Goal: Transaction & Acquisition: Purchase product/service

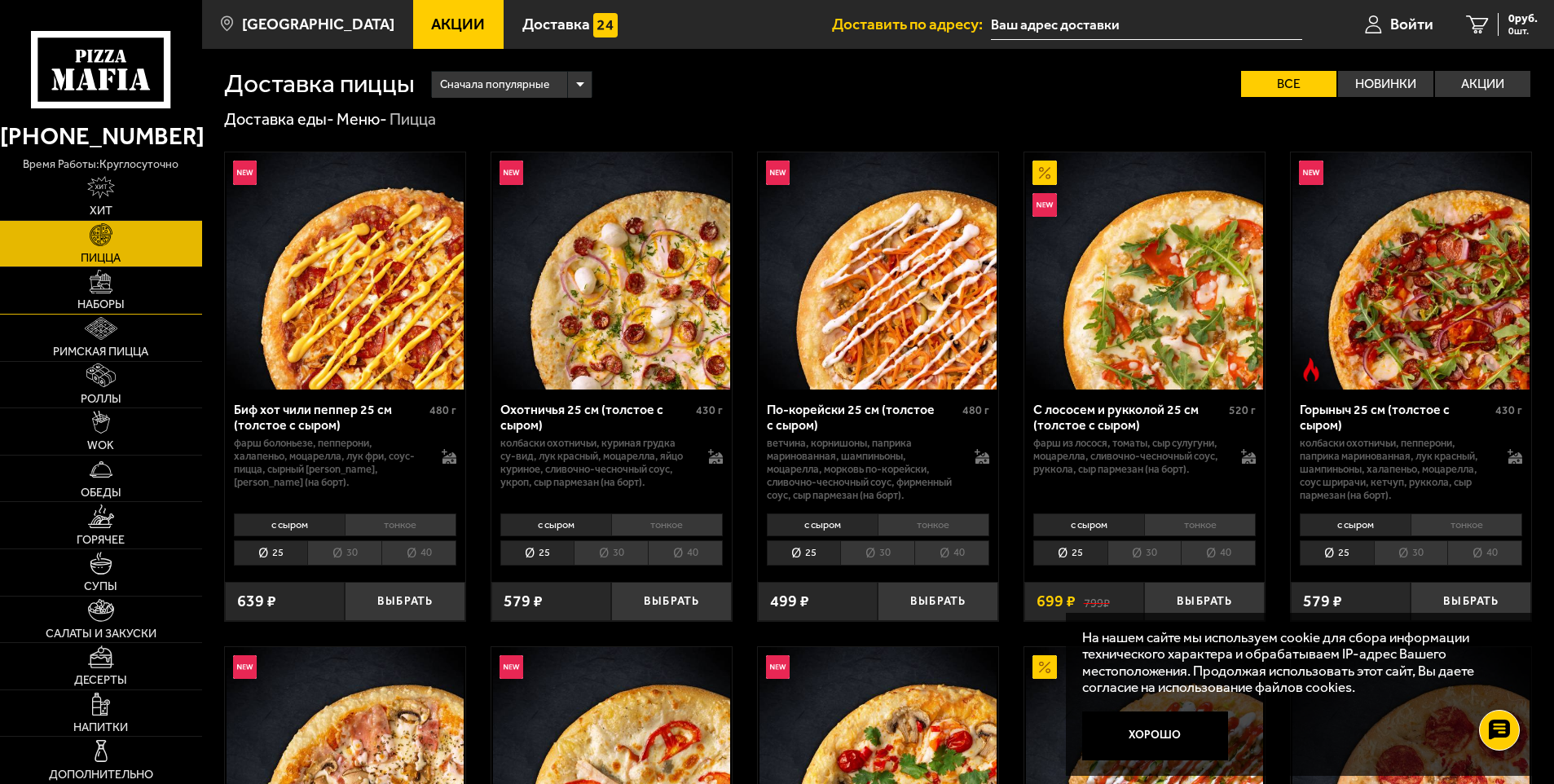
click at [119, 303] on span "Наборы" at bounding box center [101, 304] width 48 height 11
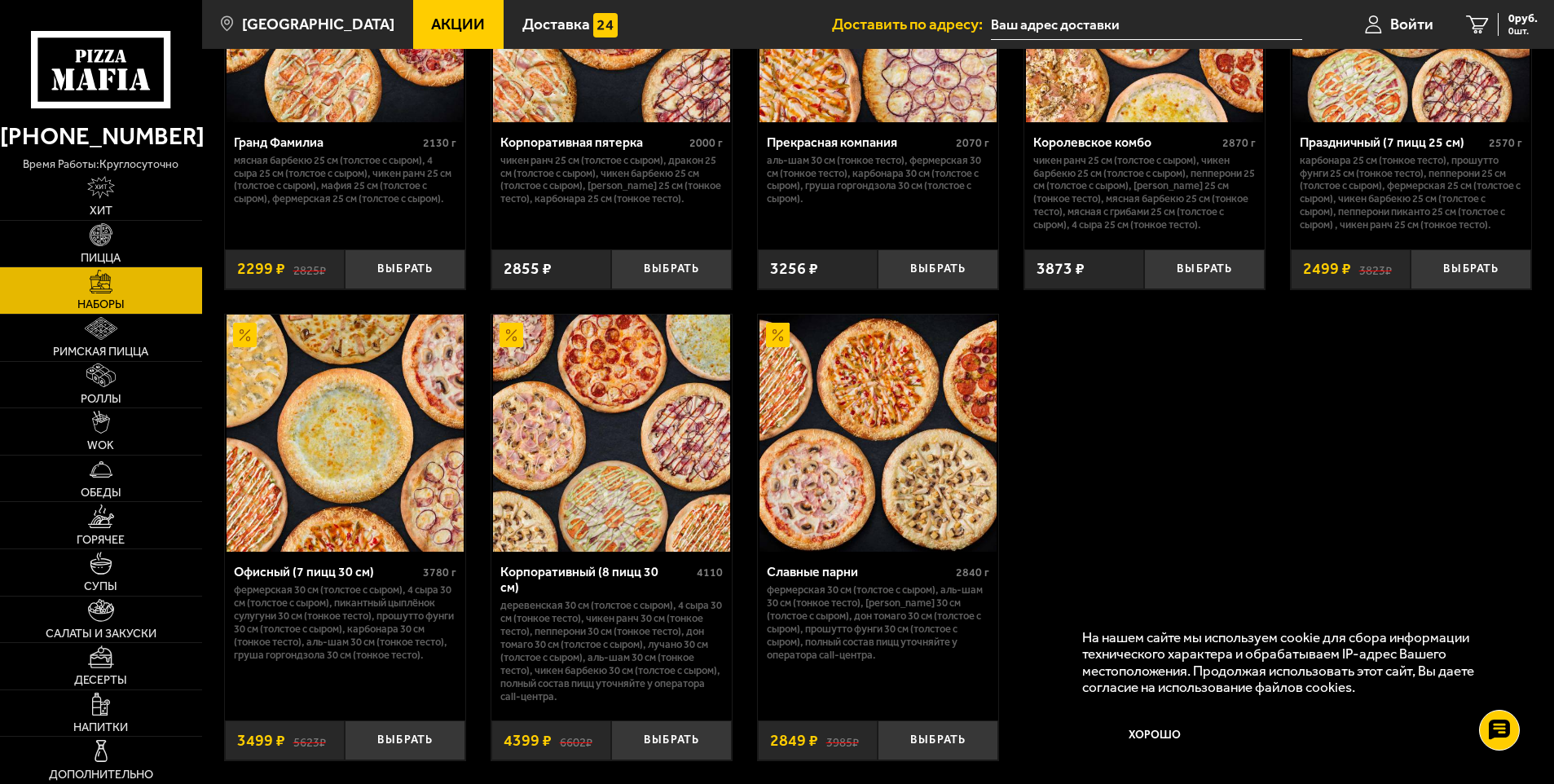
scroll to position [2362, 0]
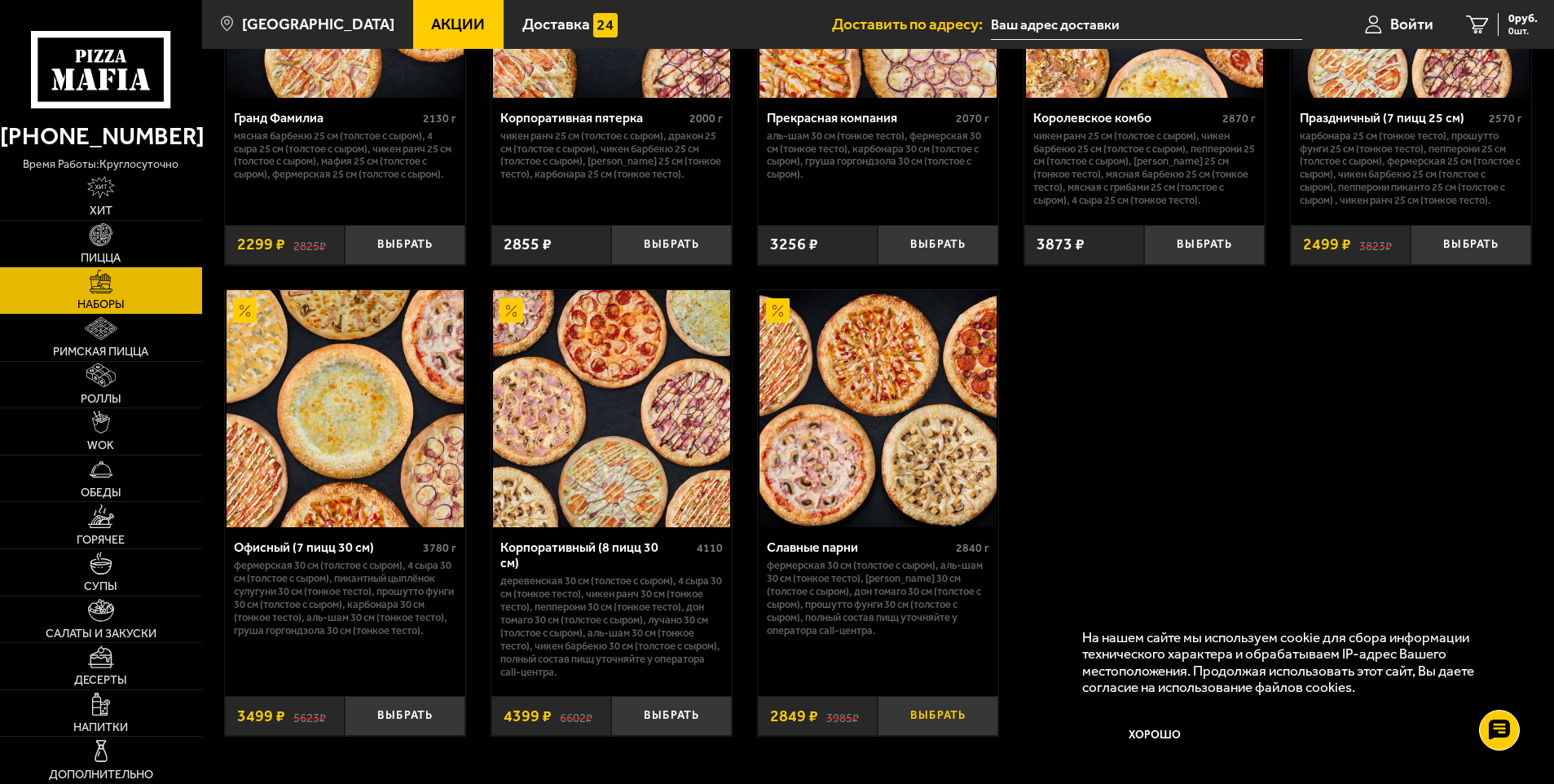
click at [939, 703] on button "Выбрать" at bounding box center [938, 716] width 120 height 40
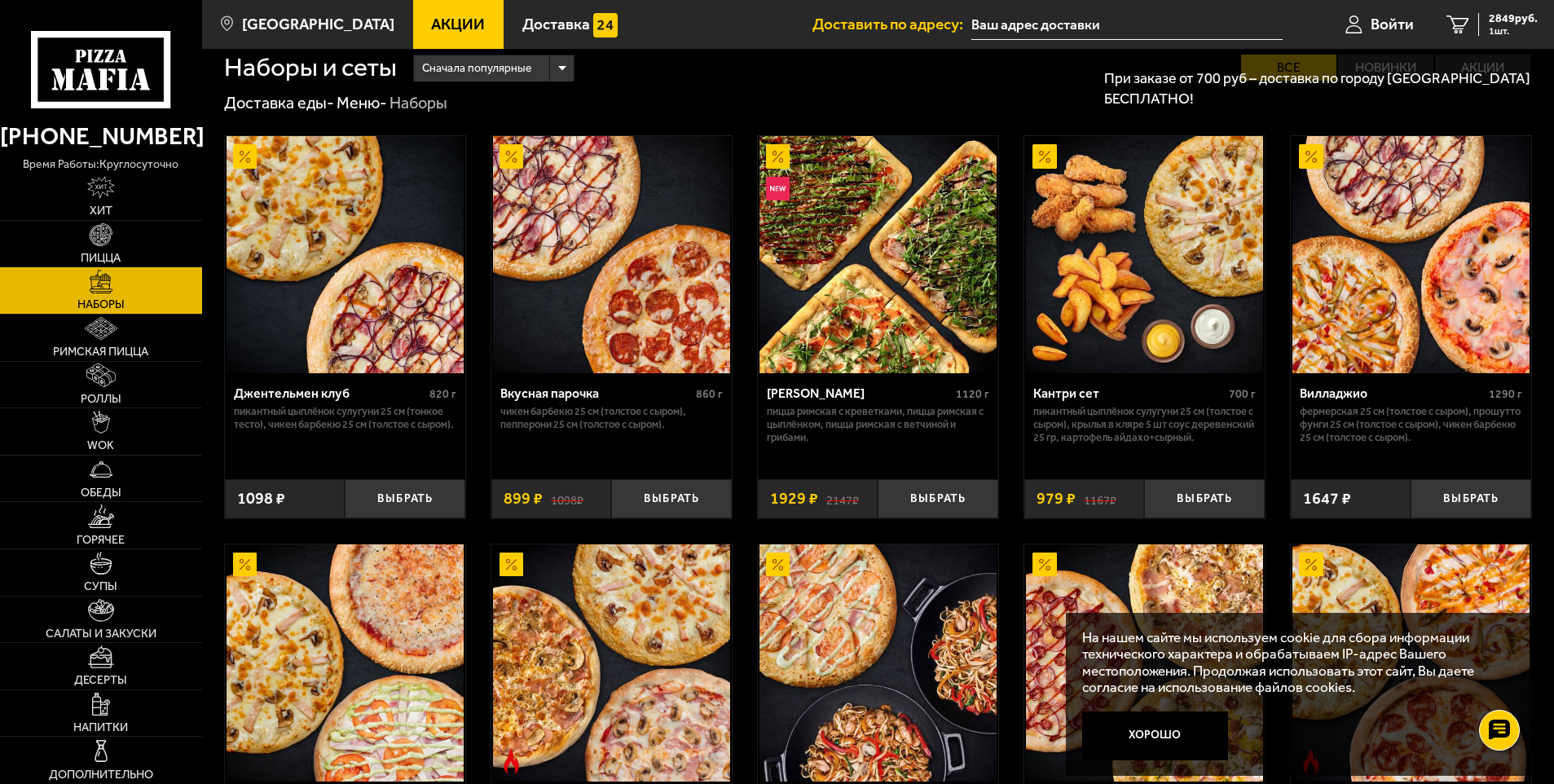
scroll to position [0, 0]
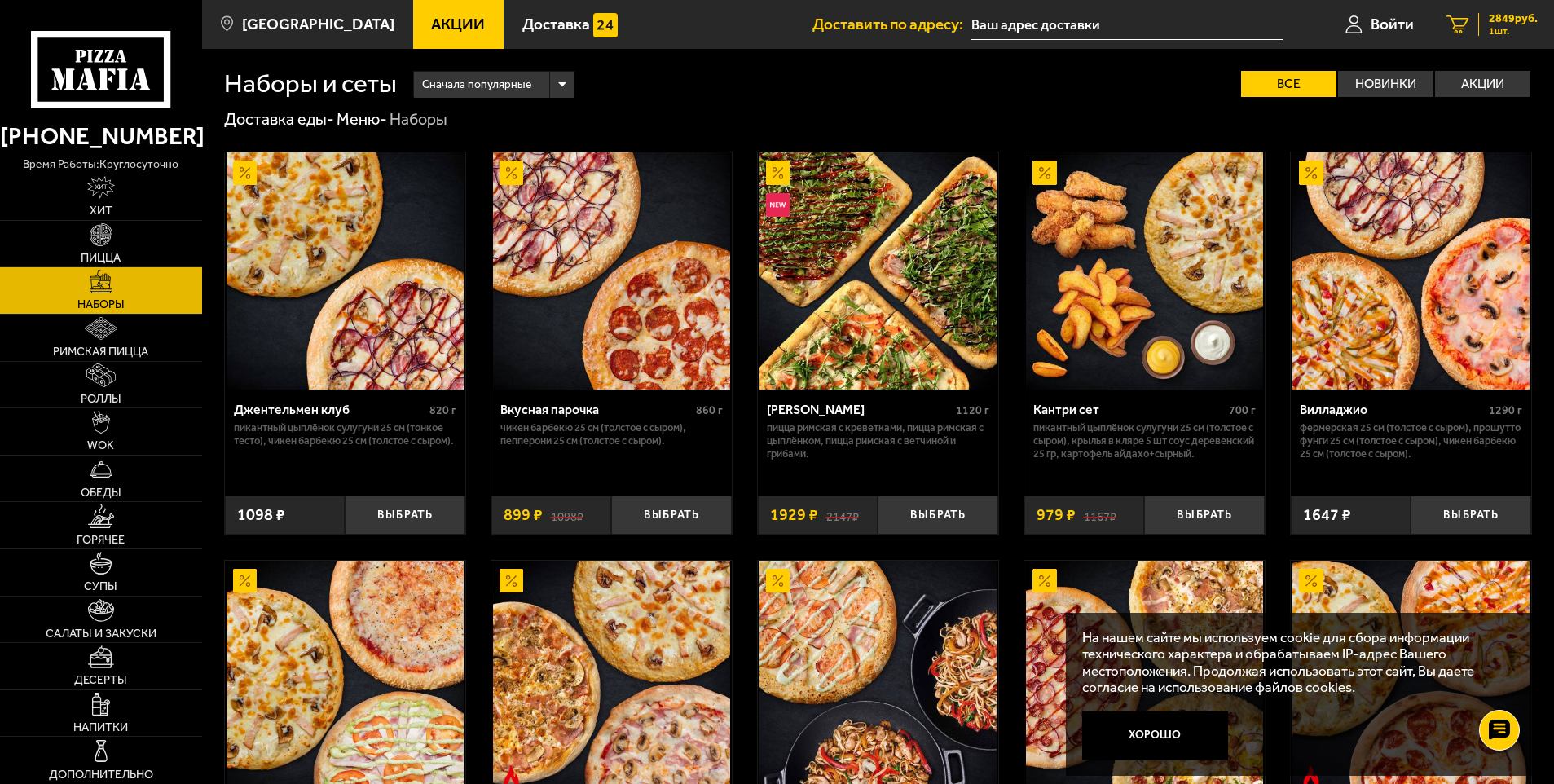
click at [1499, 17] on span "2849 руб." at bounding box center [1513, 18] width 49 height 11
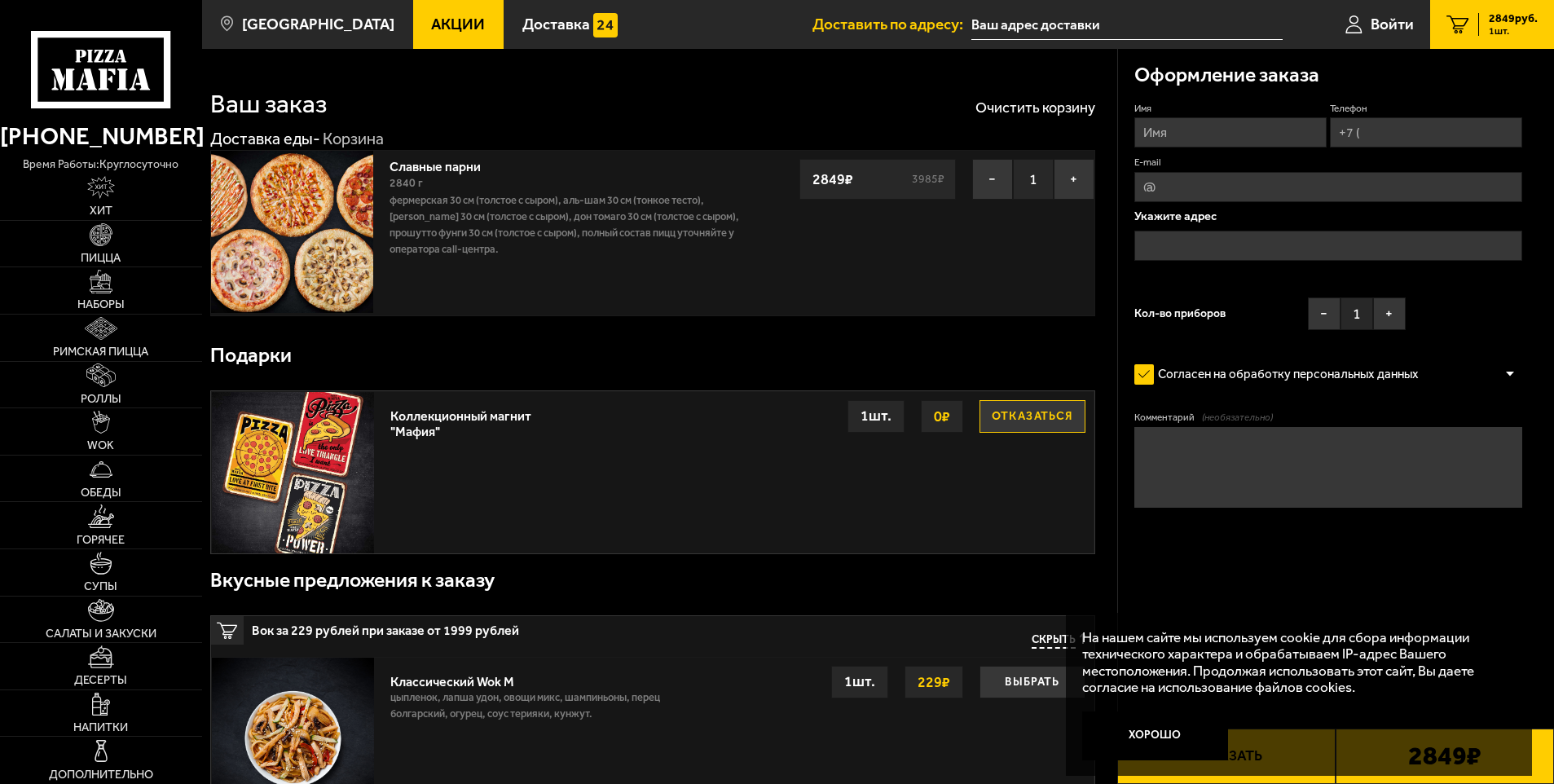
click at [1228, 126] on input "Имя" at bounding box center [1231, 132] width 192 height 30
type input "[PERSON_NAME]"
type input "[PHONE_NUMBER]"
click at [1257, 193] on input "E-mail" at bounding box center [1329, 186] width 389 height 30
click at [1188, 742] on button "Хорошо" at bounding box center [1155, 735] width 146 height 49
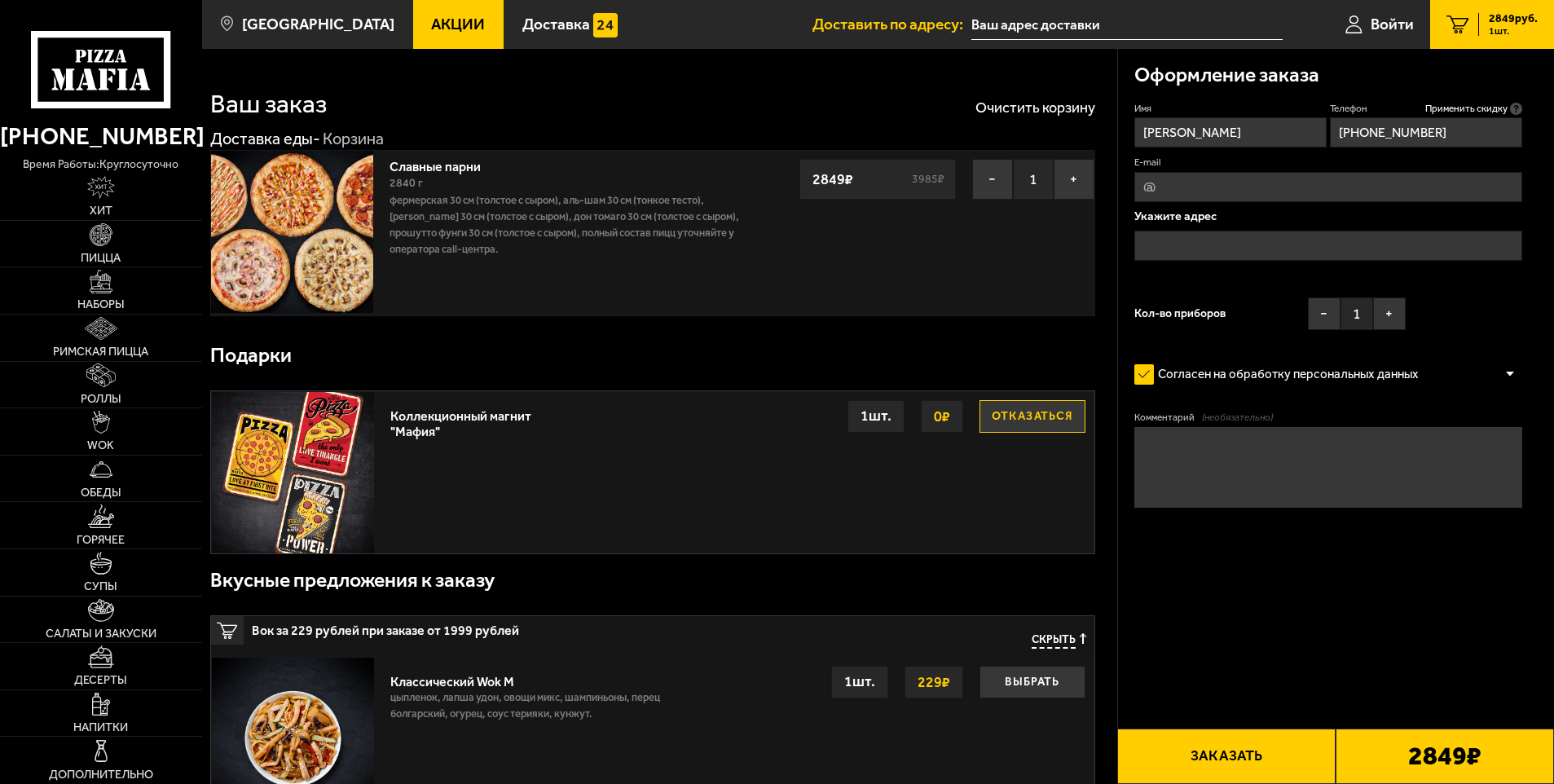
click at [1208, 182] on input "E-mail" at bounding box center [1329, 186] width 389 height 30
type input "[EMAIL_ADDRESS][DOMAIN_NAME]"
click at [1219, 253] on input "text" at bounding box center [1329, 245] width 389 height 30
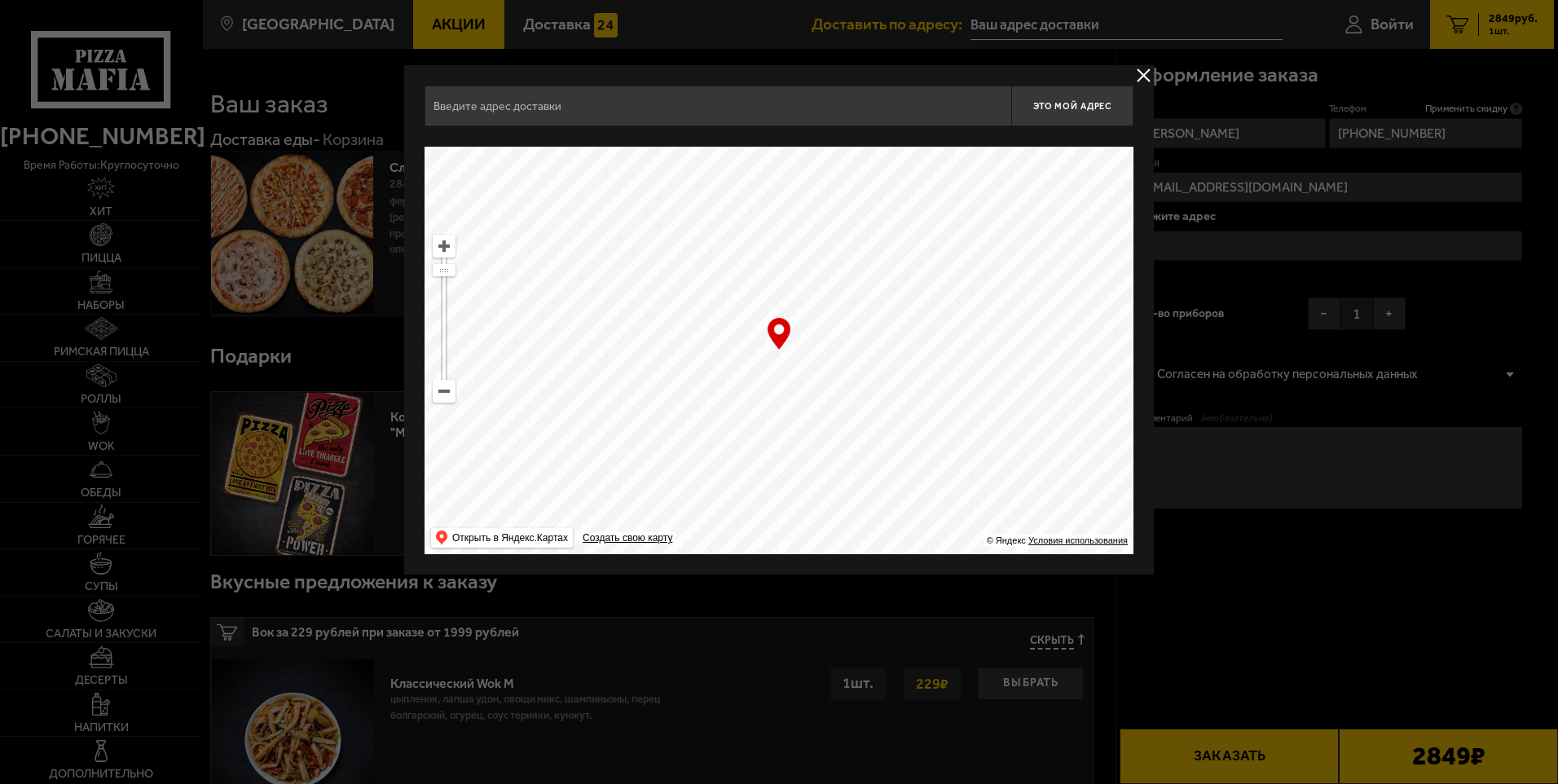
drag, startPoint x: 749, startPoint y: 377, endPoint x: 958, endPoint y: 454, distance: 222.7
click at [958, 454] on ymaps at bounding box center [779, 350] width 709 height 407
drag, startPoint x: 958, startPoint y: 454, endPoint x: 513, endPoint y: -38, distance: 663.4
drag, startPoint x: 918, startPoint y: 433, endPoint x: 715, endPoint y: 158, distance: 341.8
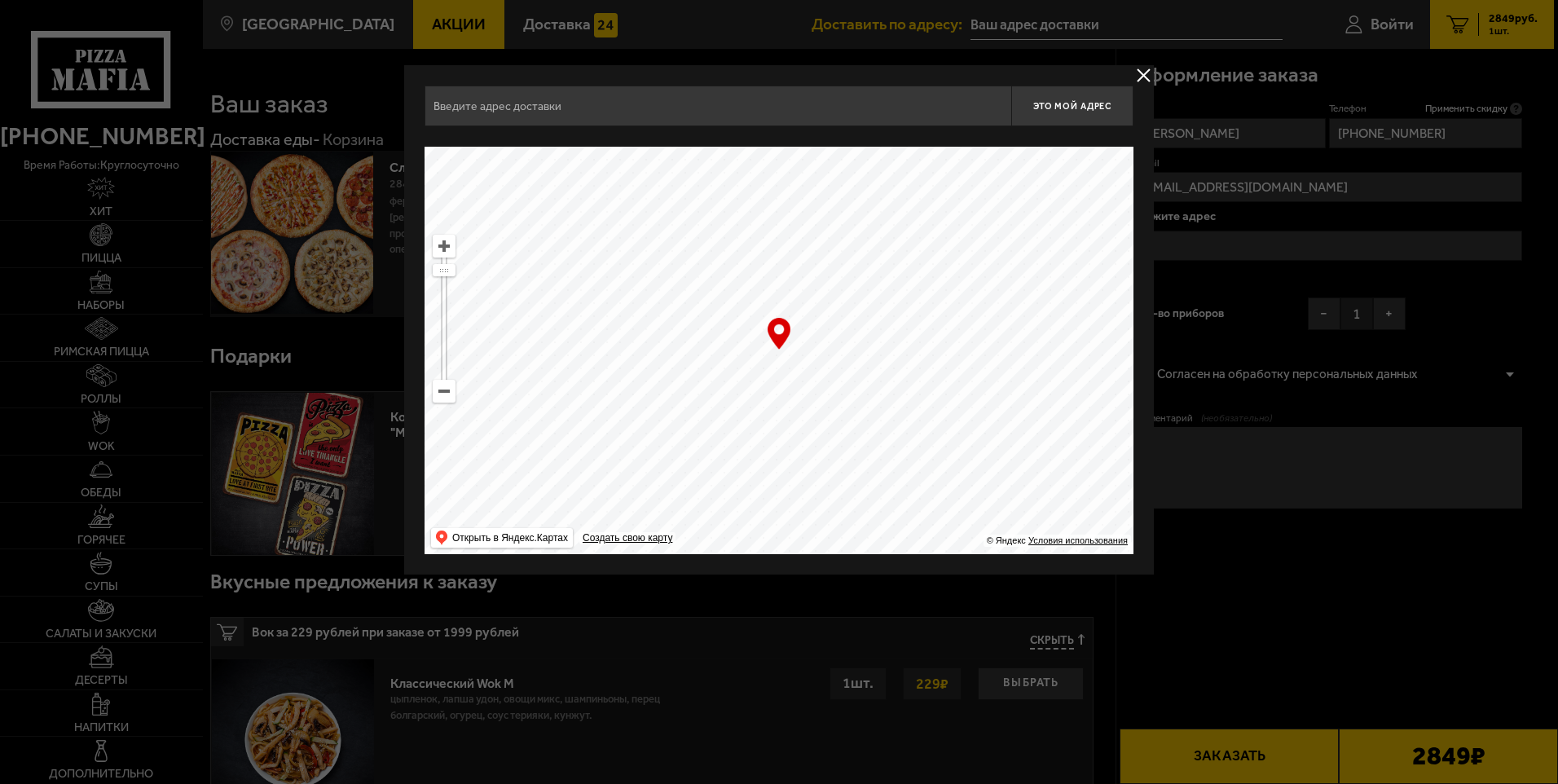
click at [696, 135] on div "Это мой адрес Найдите адрес перетащив карту … © Яндекс Условия использования От…" at bounding box center [779, 320] width 709 height 469
type input "[STREET_ADDRESS]"
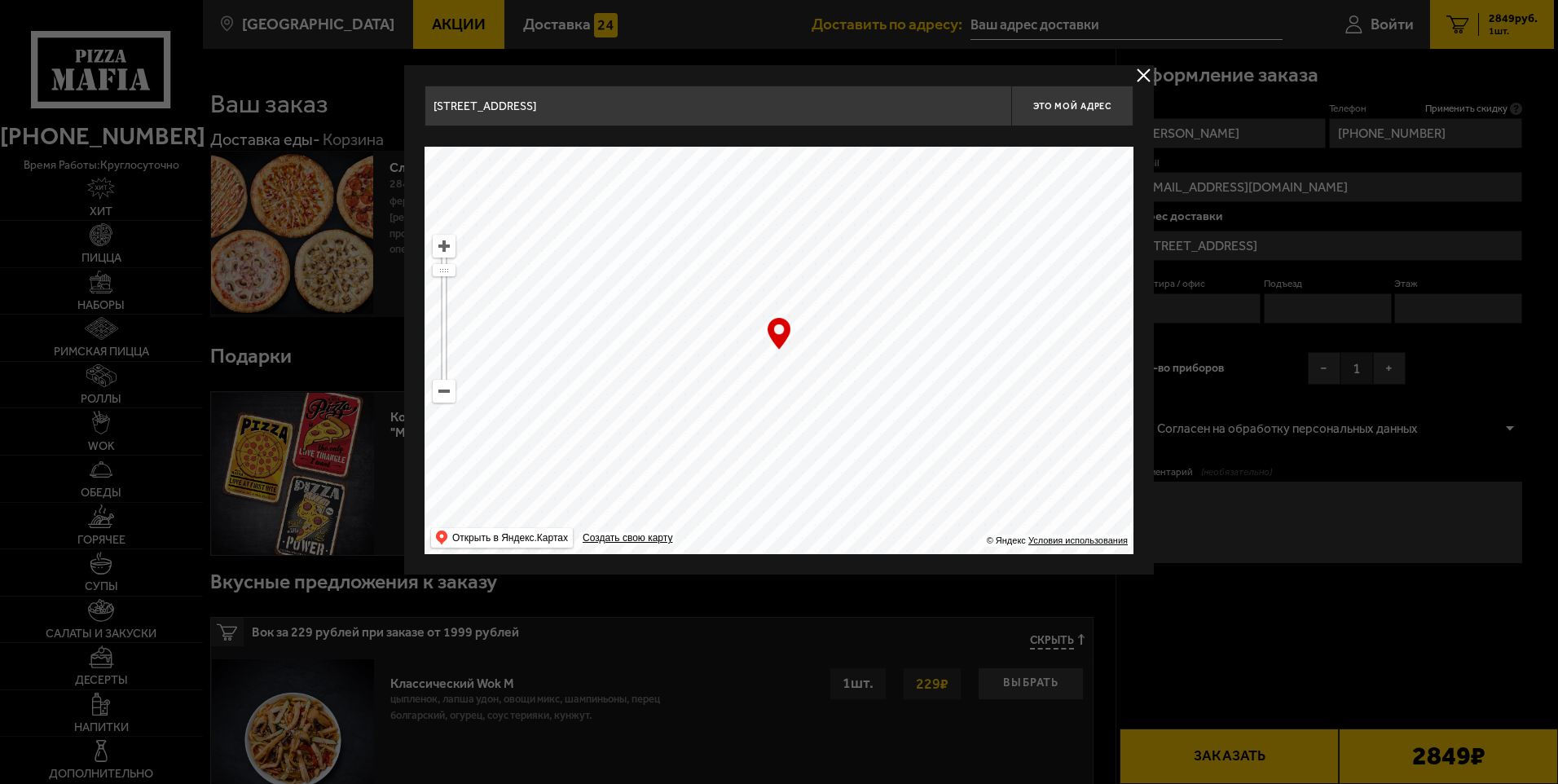
drag, startPoint x: 820, startPoint y: 404, endPoint x: 540, endPoint y: 441, distance: 282.4
click at [580, 438] on ymaps at bounding box center [779, 350] width 709 height 407
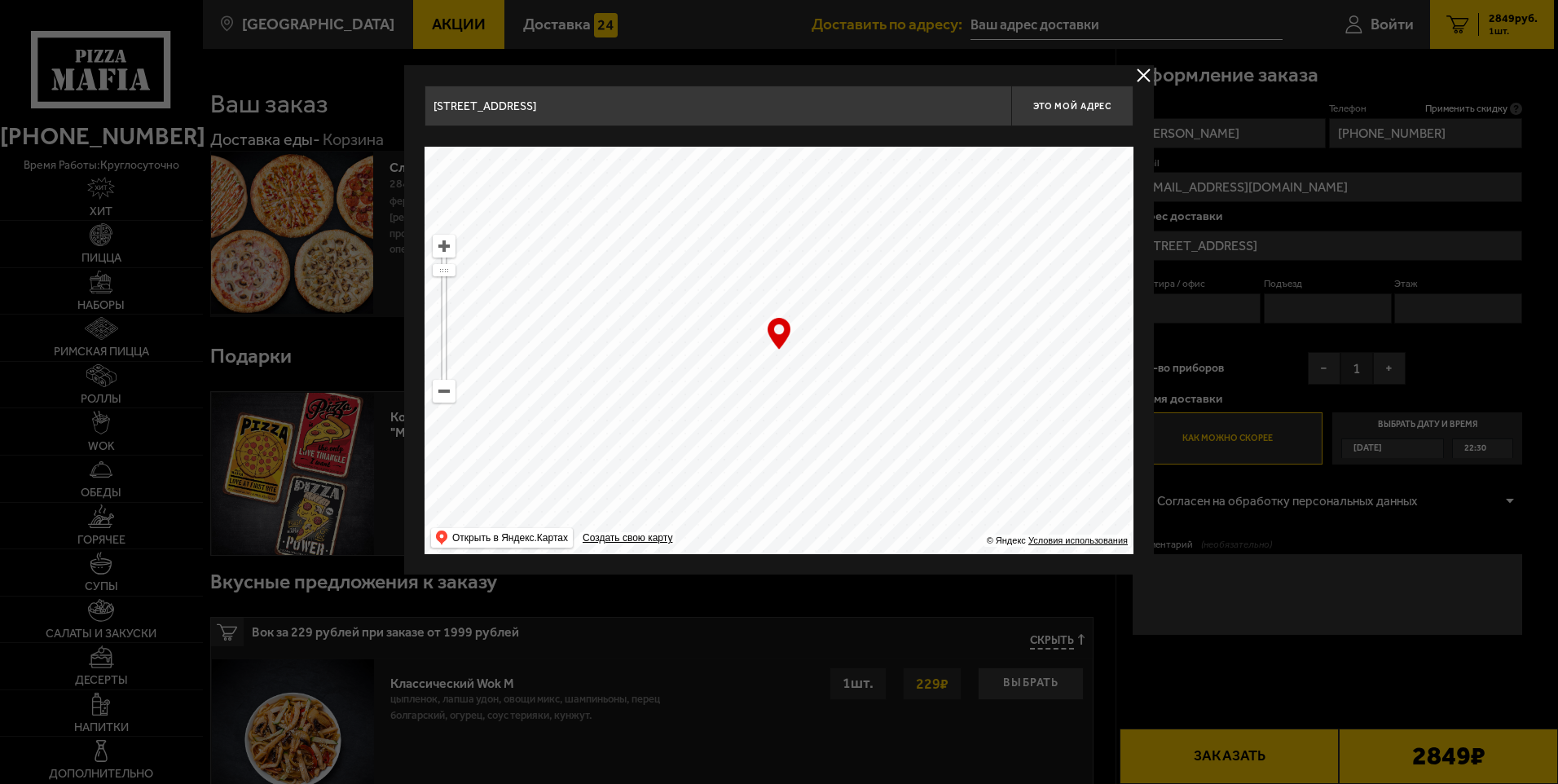
type input "[STREET_ADDRESS]"
drag, startPoint x: 901, startPoint y: 412, endPoint x: 676, endPoint y: 507, distance: 244.2
click at [677, 507] on ymaps at bounding box center [779, 350] width 709 height 407
type input "[STREET_ADDRESS][PERSON_NAME]"
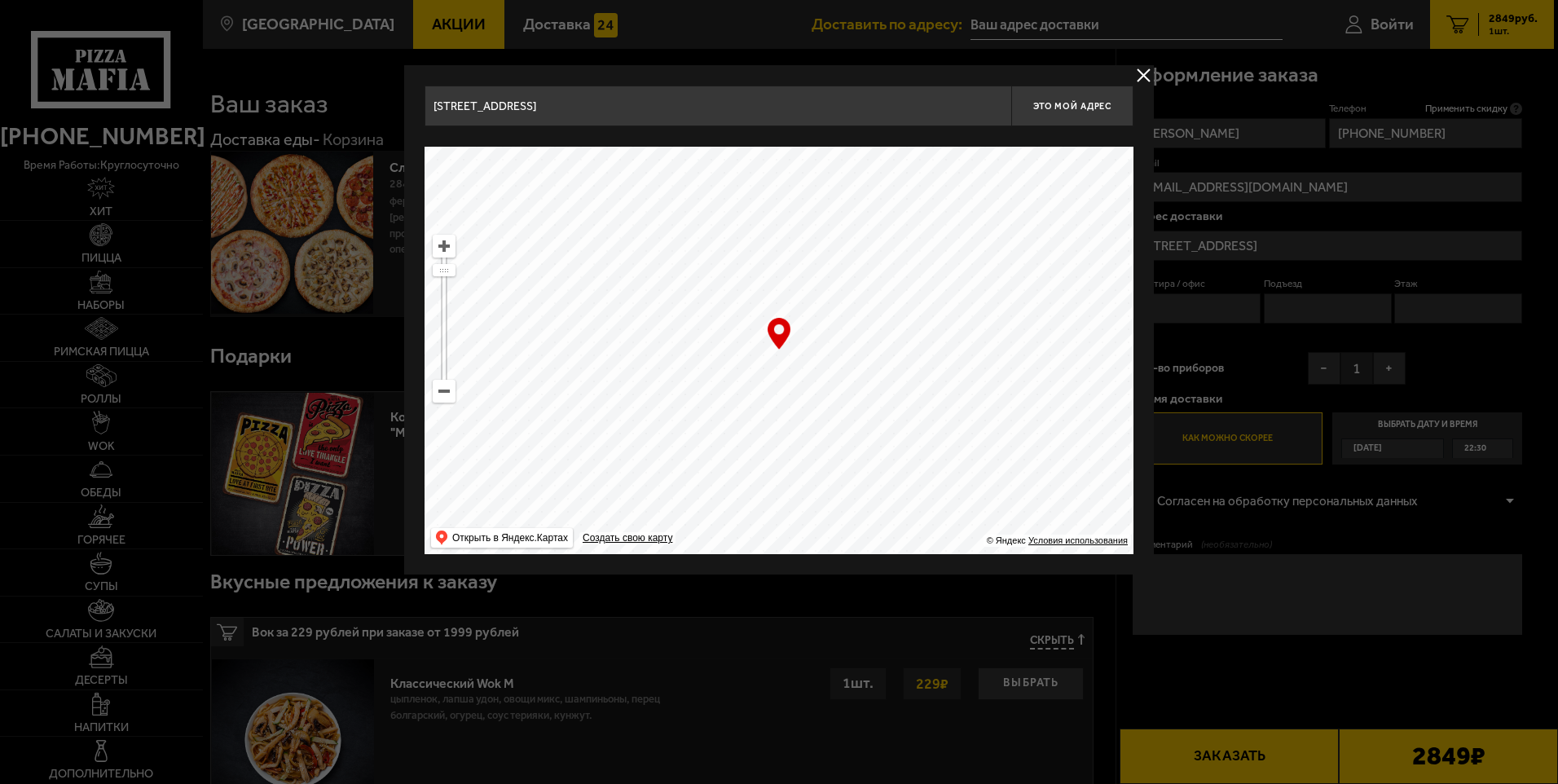
type input "[STREET_ADDRESS][PERSON_NAME]"
type input "[STREET_ADDRESS]"
drag, startPoint x: 881, startPoint y: 397, endPoint x: 715, endPoint y: 374, distance: 167.6
click at [715, 374] on ymaps at bounding box center [779, 350] width 709 height 407
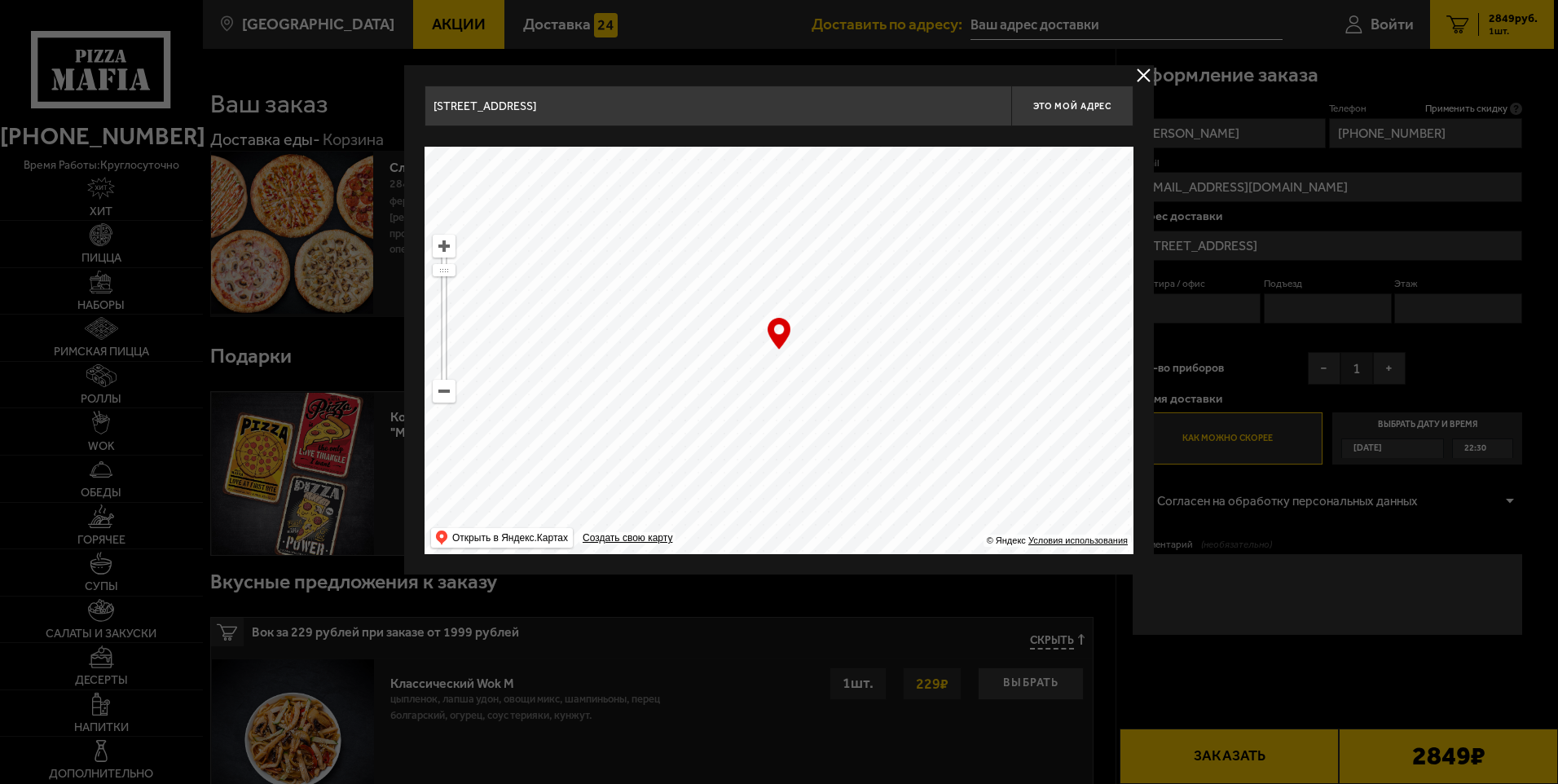
drag, startPoint x: 919, startPoint y: 414, endPoint x: 637, endPoint y: 388, distance: 283.2
click at [637, 388] on ymaps at bounding box center [779, 350] width 709 height 407
type input "[PERSON_NAME][STREET_ADDRESS]"
type input "[STREET_ADDRESS]"
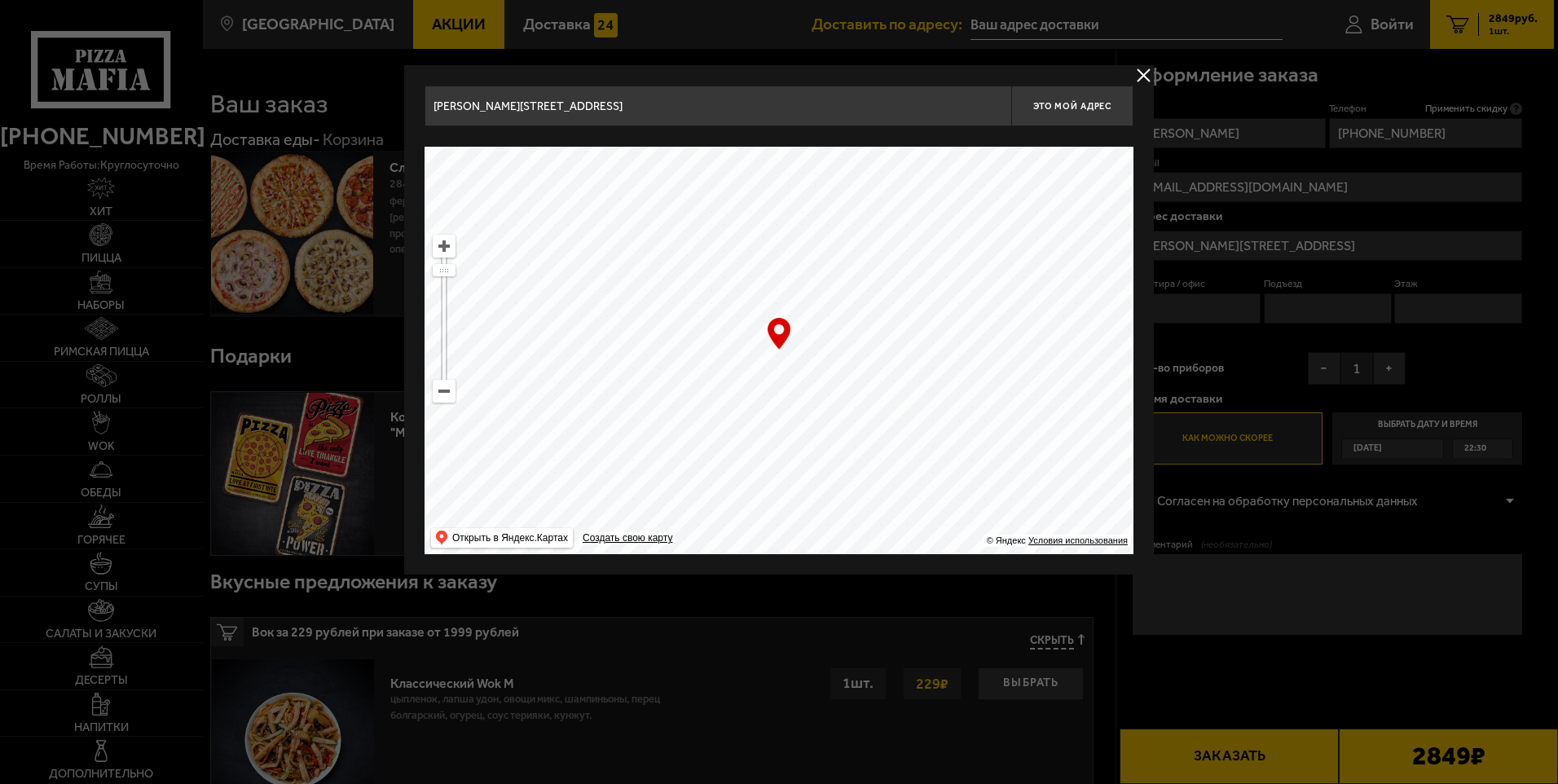
type input "[STREET_ADDRESS]"
drag, startPoint x: 983, startPoint y: 415, endPoint x: 876, endPoint y: 399, distance: 108.2
click at [841, 261] on ymaps at bounding box center [779, 350] width 709 height 407
drag, startPoint x: 906, startPoint y: 437, endPoint x: 1074, endPoint y: 311, distance: 210.0
click at [1074, 311] on ymaps at bounding box center [779, 350] width 709 height 407
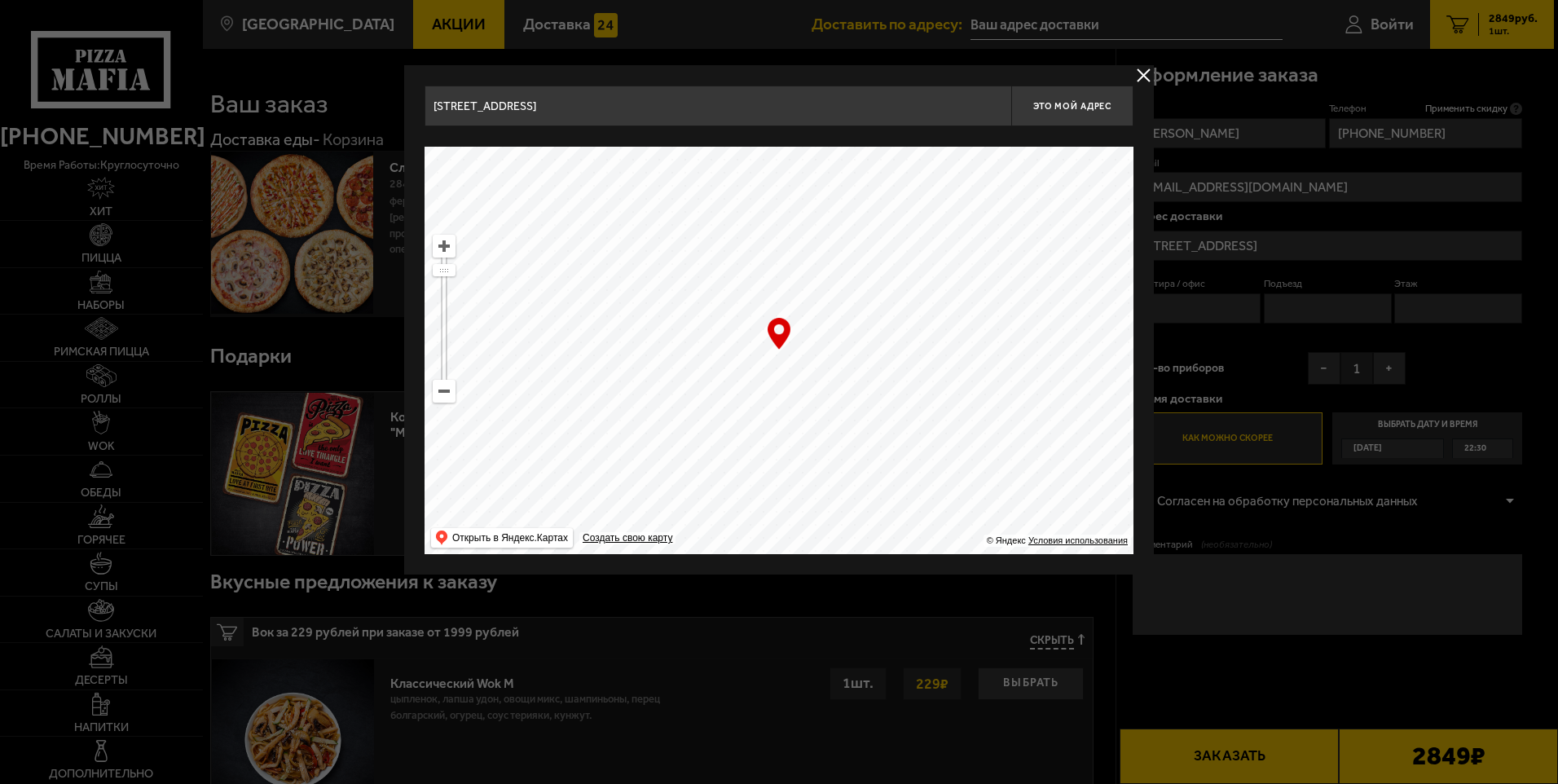
type input "[STREET_ADDRESS]"
drag, startPoint x: 736, startPoint y: 440, endPoint x: 903, endPoint y: 444, distance: 167.0
click at [903, 444] on ymaps at bounding box center [779, 350] width 709 height 407
type input "[STREET_ADDRESS]"
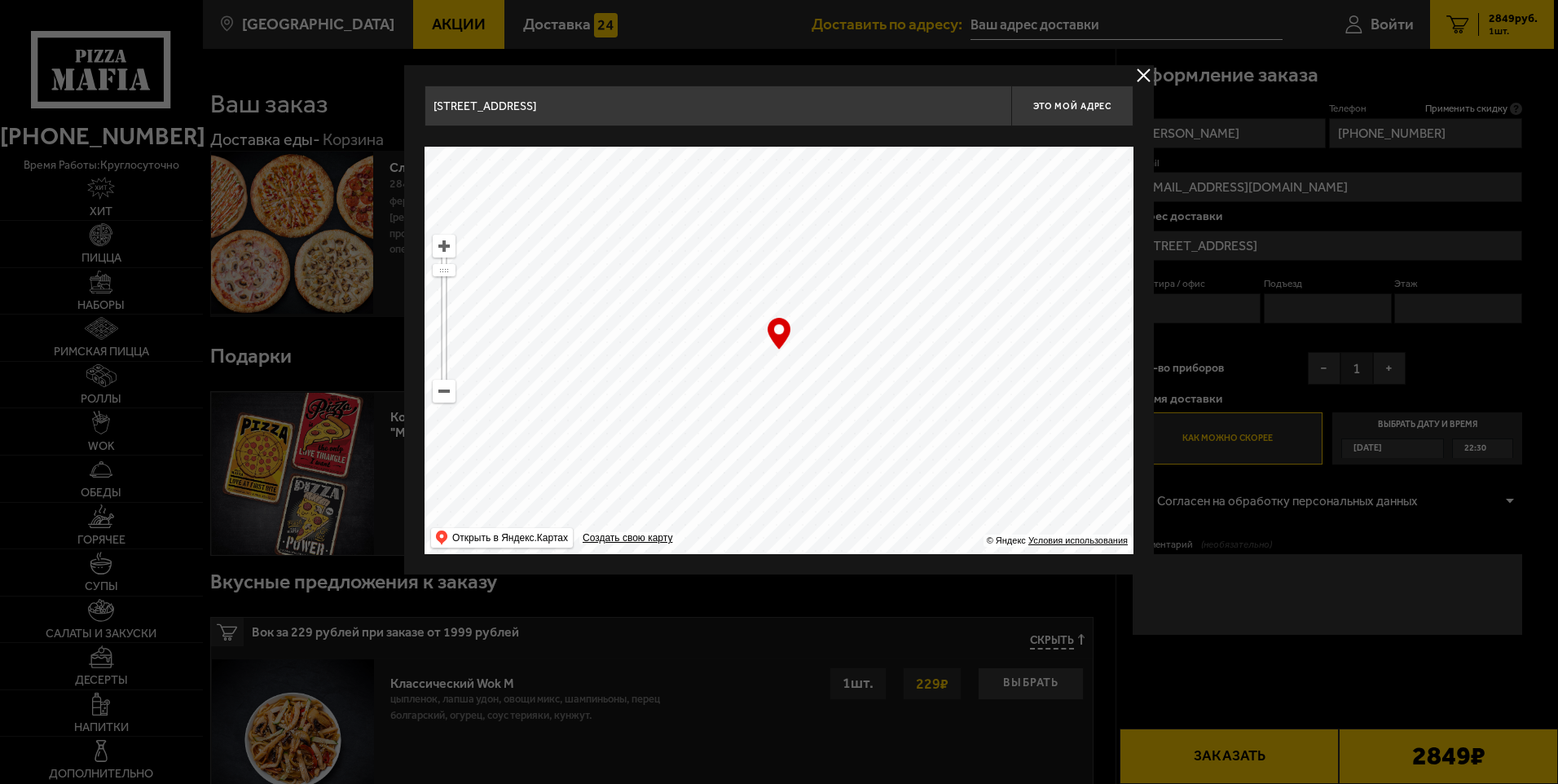
type input "[STREET_ADDRESS]"
drag, startPoint x: 836, startPoint y: 396, endPoint x: 816, endPoint y: 392, distance: 20.4
click at [816, 392] on ymaps at bounding box center [779, 350] width 709 height 407
type input "[STREET_ADDRESS]"
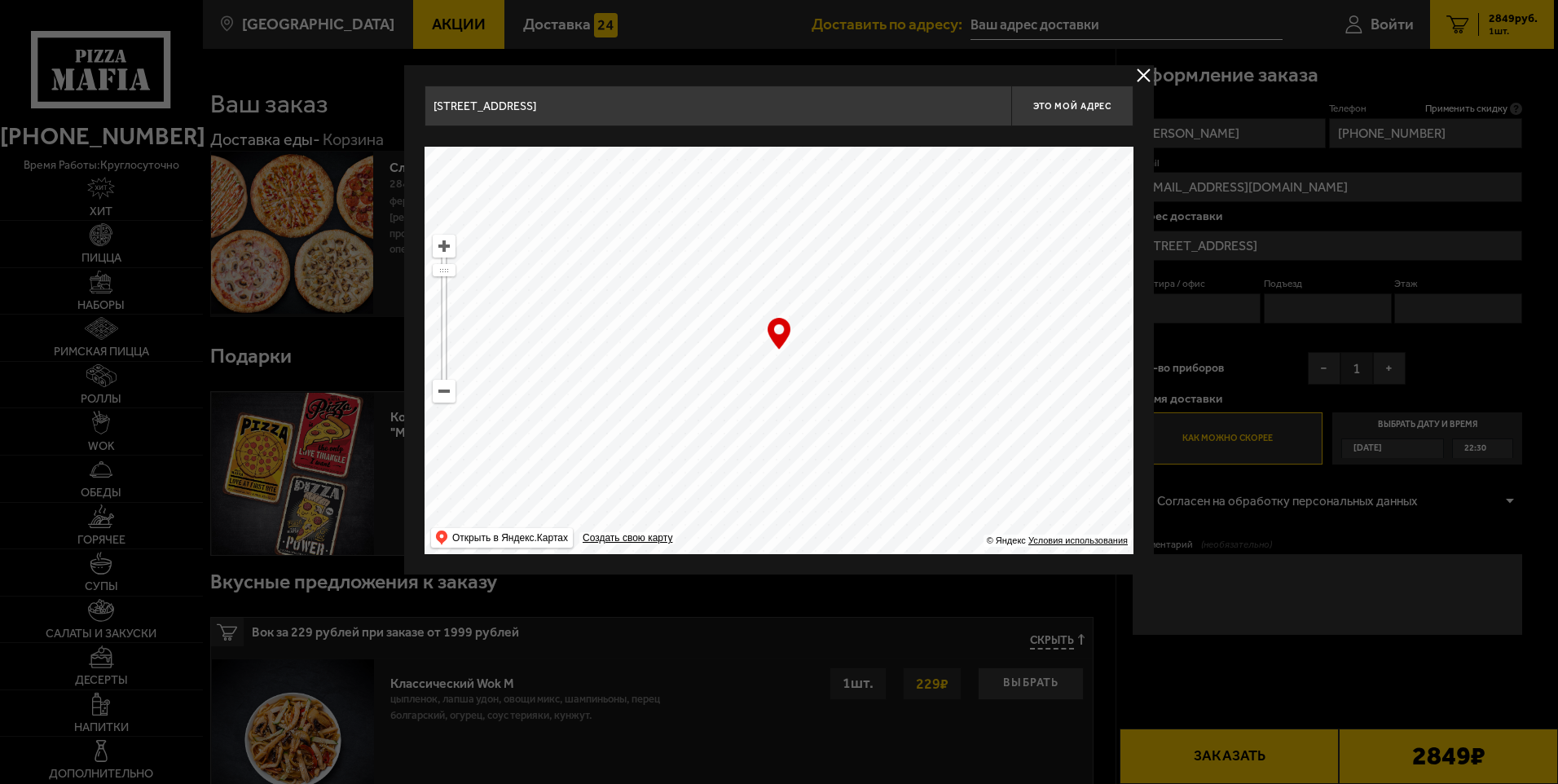
drag, startPoint x: 816, startPoint y: 400, endPoint x: 841, endPoint y: 396, distance: 25.3
click at [841, 396] on ymaps at bounding box center [779, 350] width 709 height 407
type input "[STREET_ADDRESS]"
click at [764, 336] on ymaps at bounding box center [779, 350] width 709 height 407
click at [759, 347] on ymaps at bounding box center [779, 350] width 709 height 407
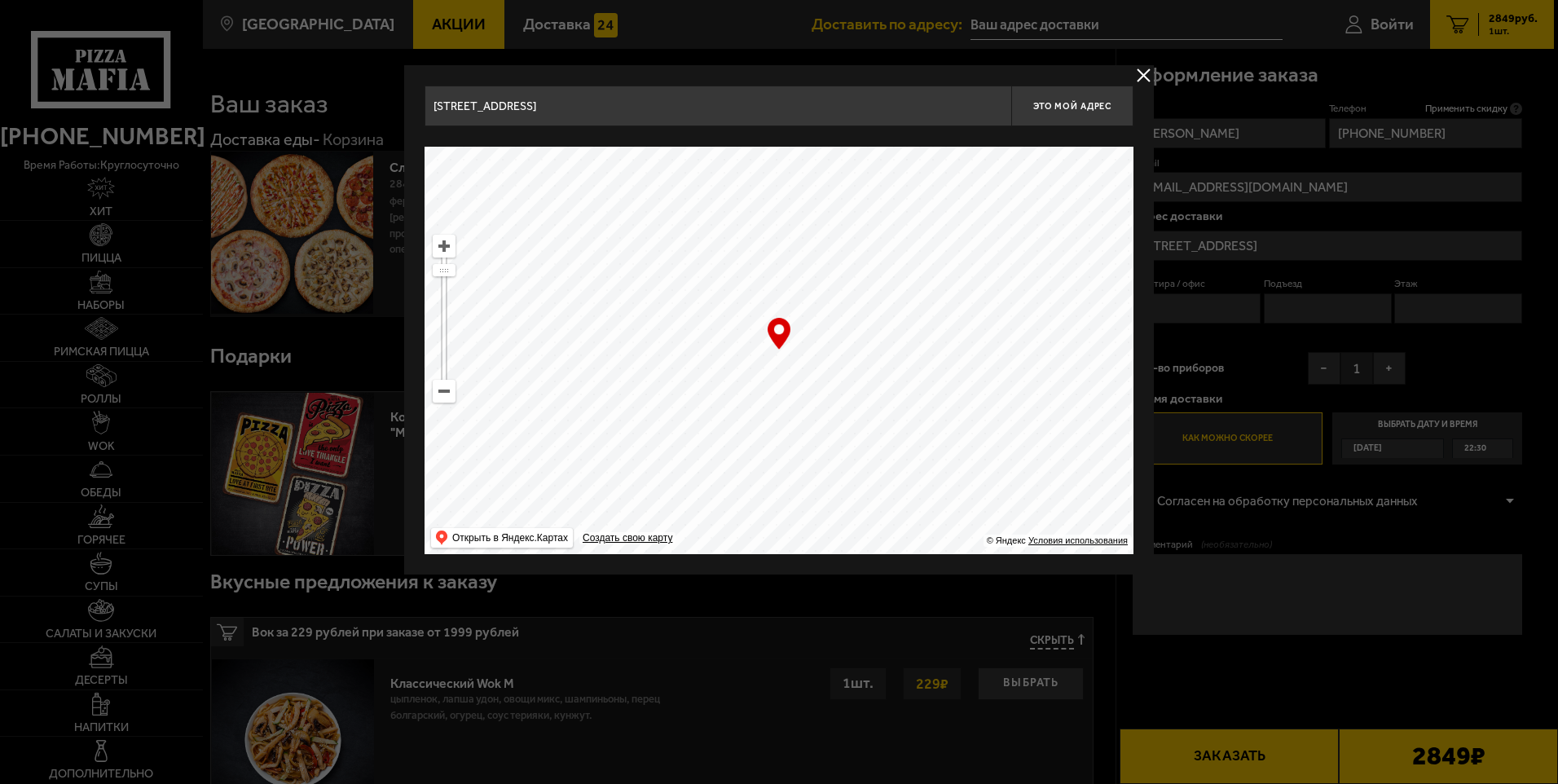
click at [705, 112] on input "[STREET_ADDRESS]" at bounding box center [717, 106] width 587 height 41
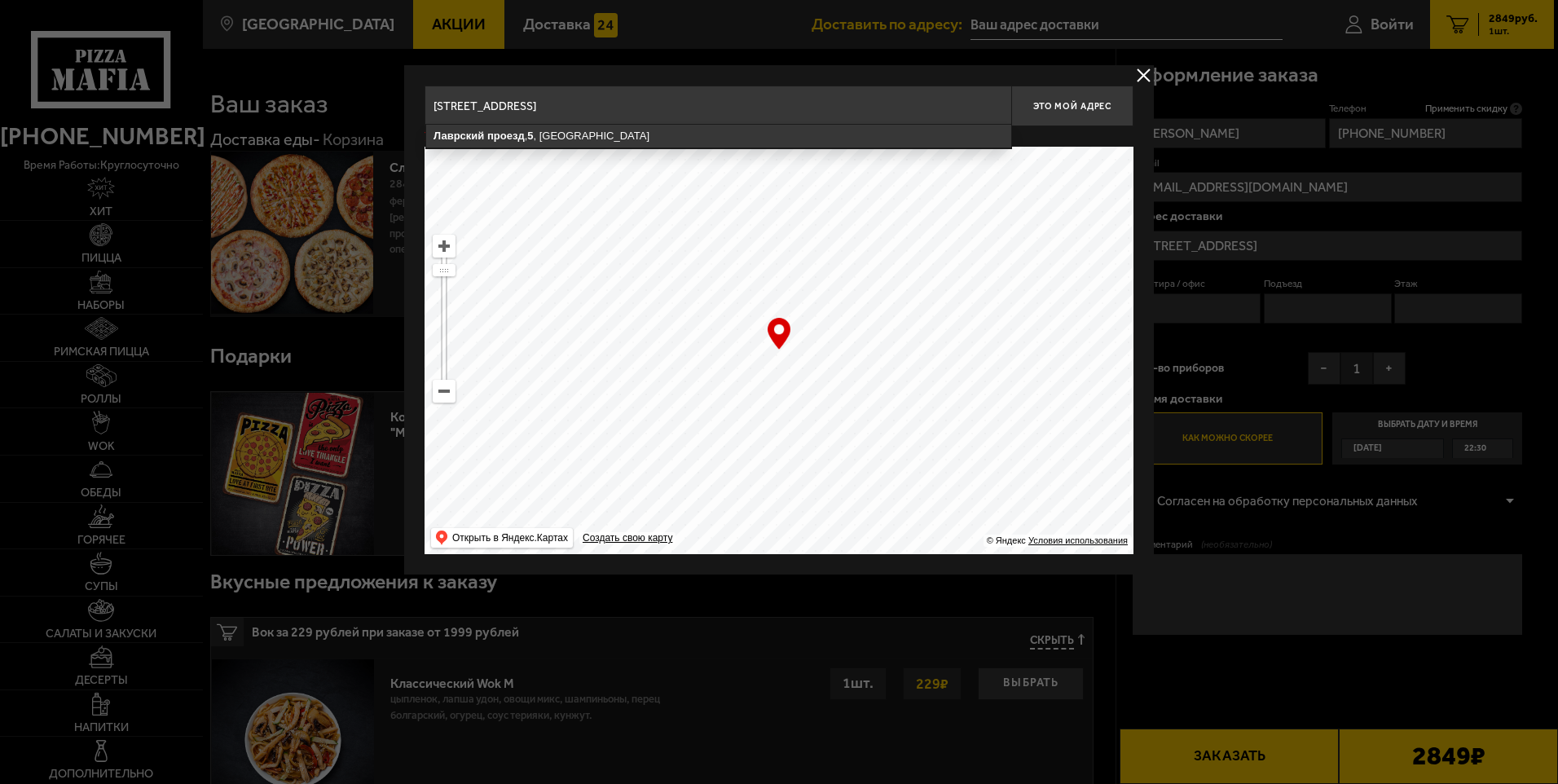
click at [645, 150] on ymaps at bounding box center [779, 350] width 709 height 407
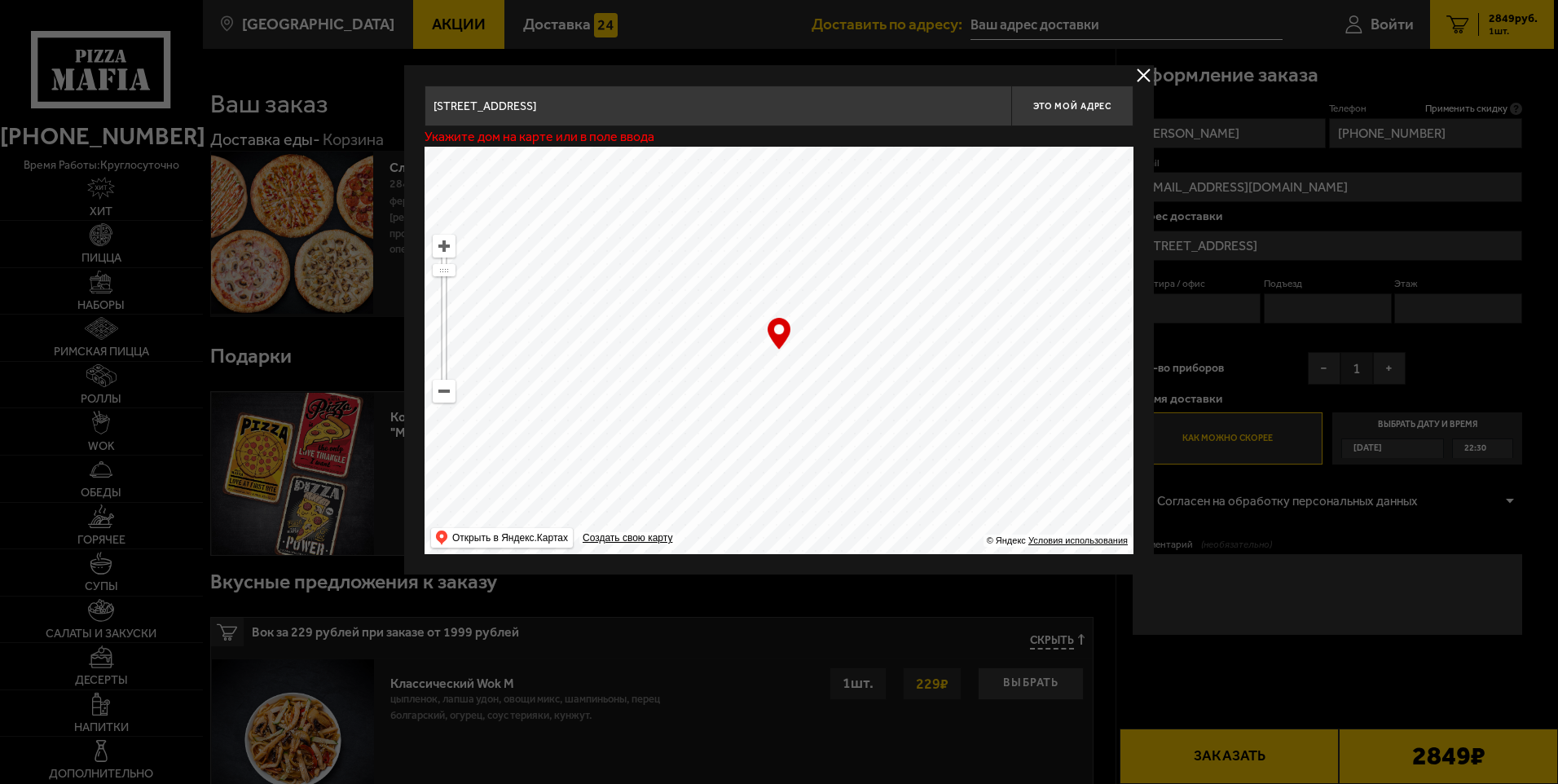
click at [632, 112] on input "[STREET_ADDRESS]" at bounding box center [717, 106] width 587 height 41
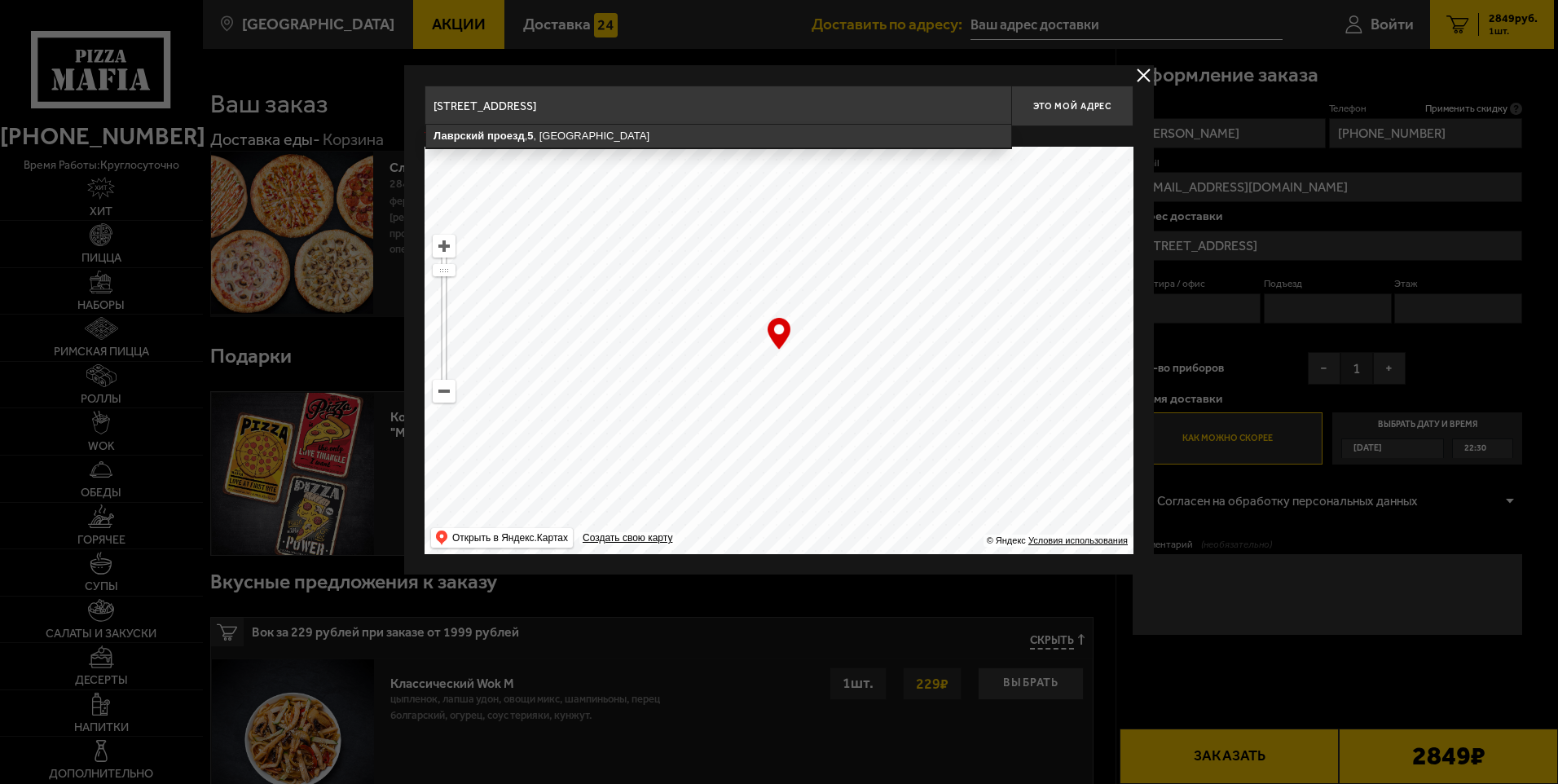
click at [626, 149] on ymaps at bounding box center [779, 350] width 709 height 407
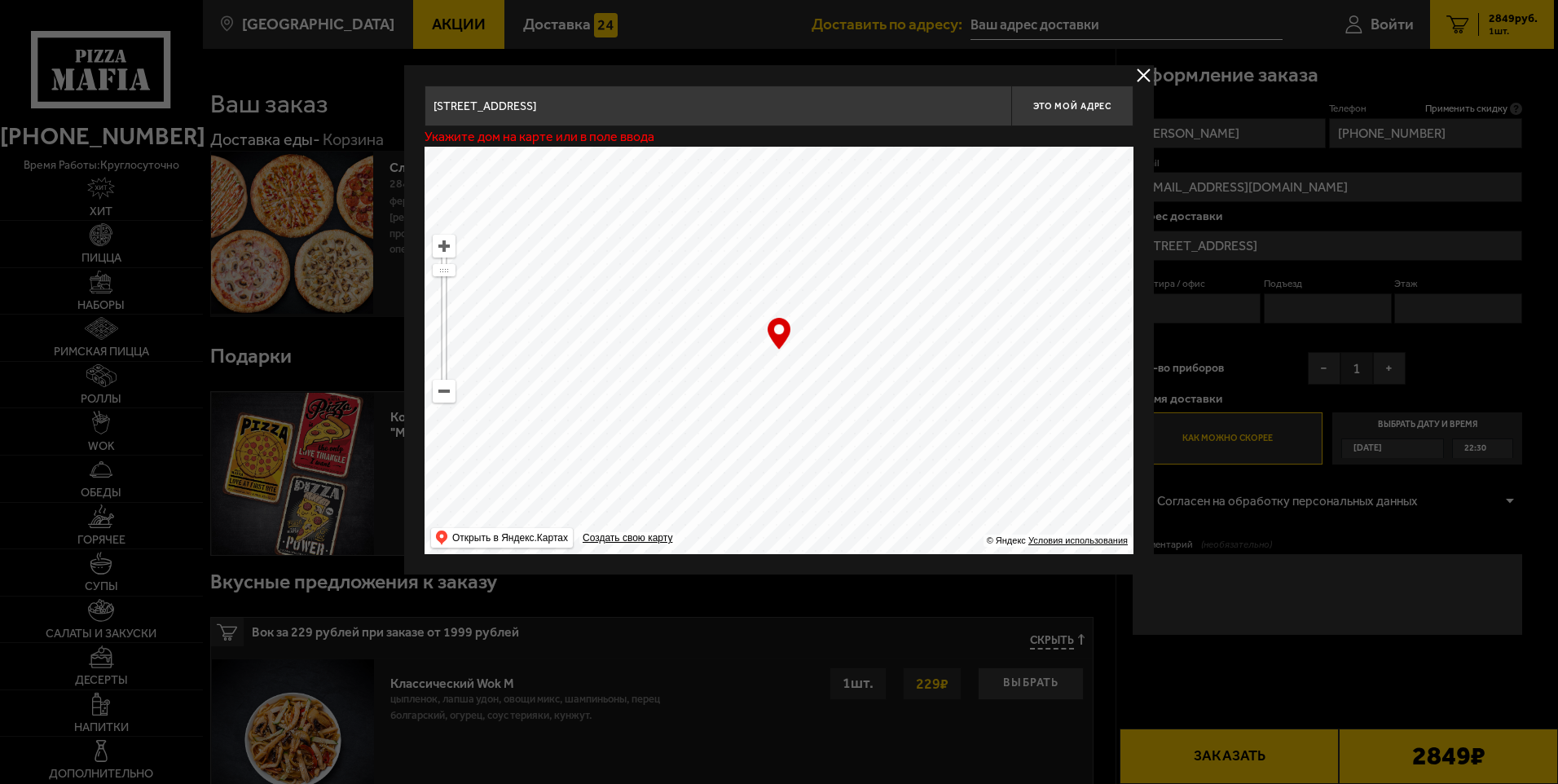
click at [618, 112] on input "[STREET_ADDRESS]" at bounding box center [717, 106] width 587 height 41
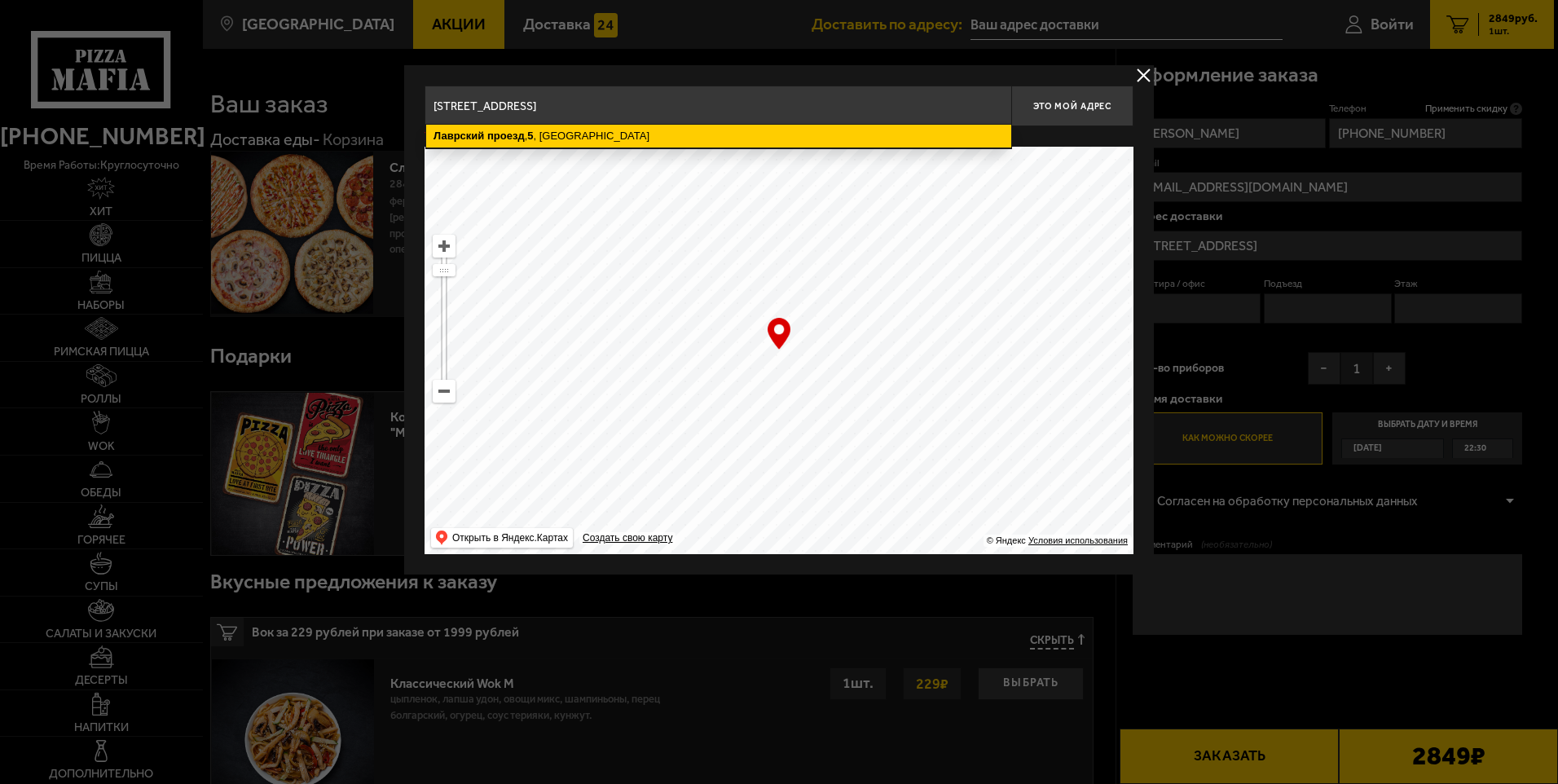
click at [608, 130] on ymaps "[STREET_ADDRESS]" at bounding box center [718, 136] width 585 height 23
type input "[STREET_ADDRESS]"
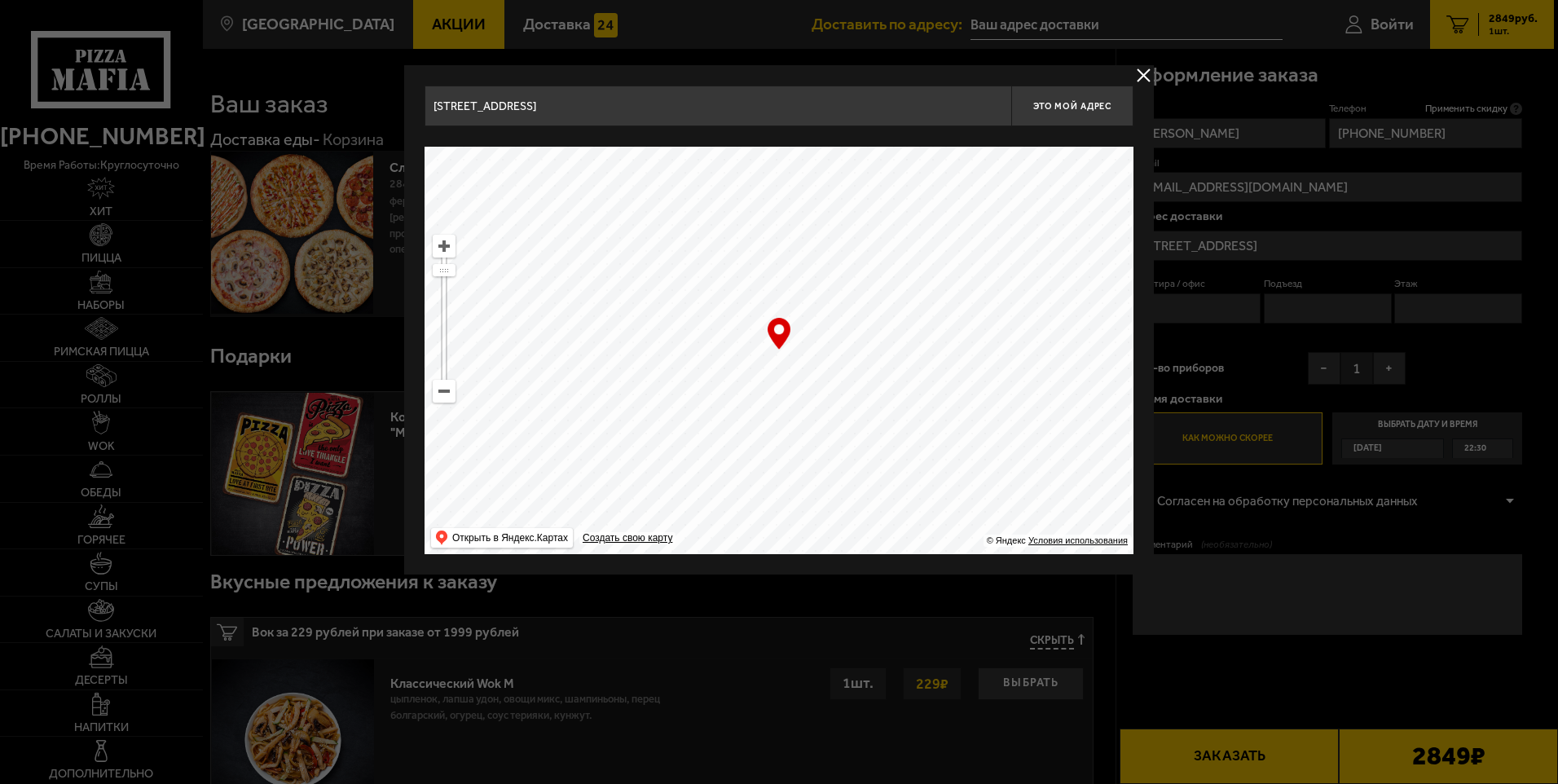
click at [1141, 68] on button "delivery type" at bounding box center [1144, 75] width 21 height 21
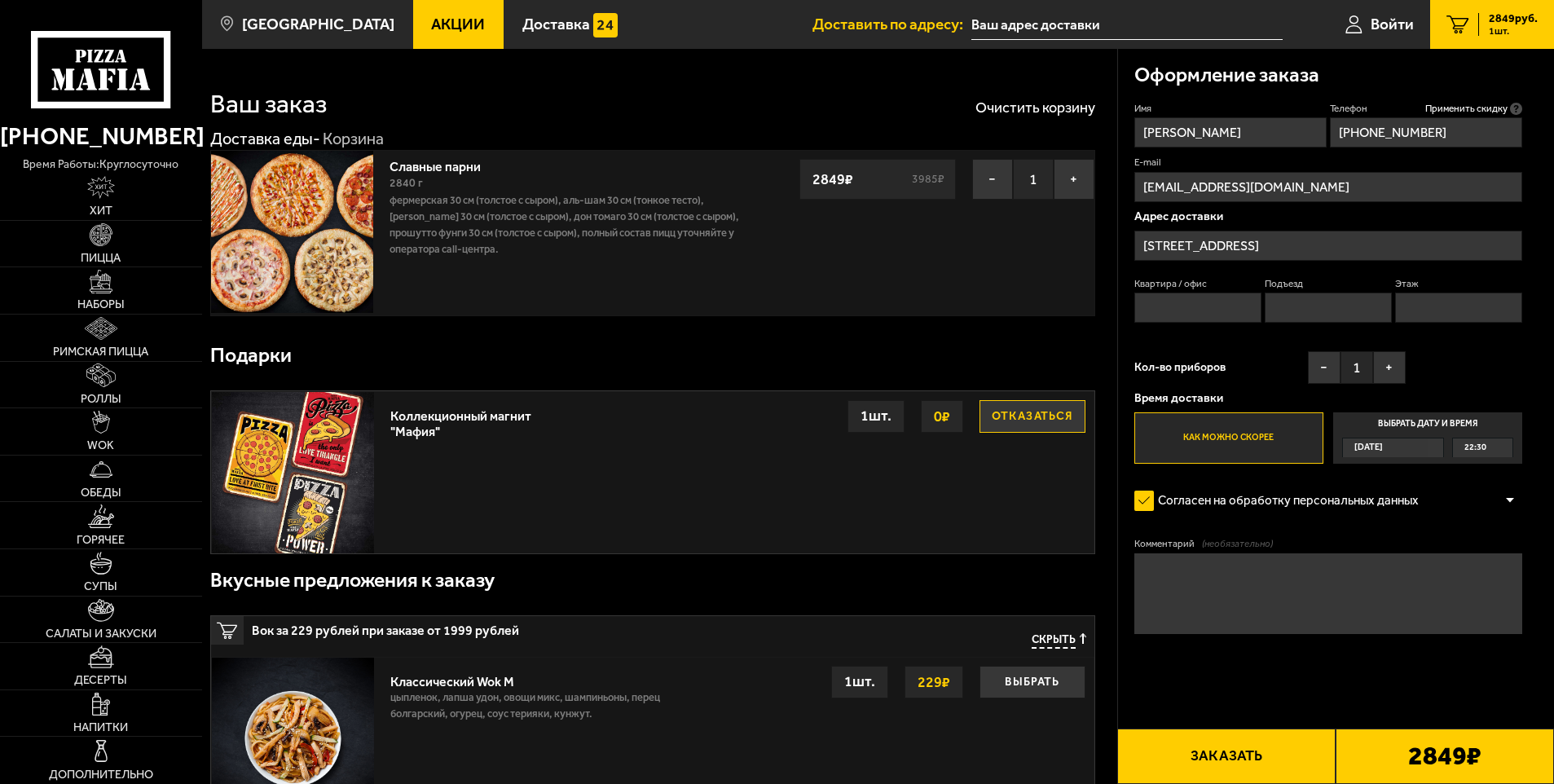
click at [1204, 308] on input "Квартира / офис" at bounding box center [1199, 308] width 128 height 30
click at [1189, 353] on div "Кол-во приборов − 1 +" at bounding box center [1271, 371] width 272 height 41
click at [1486, 443] on span "22:30" at bounding box center [1475, 448] width 22 height 19
click at [0, 0] on input "Выбрать дату и время [DATE] 22:30" at bounding box center [0, 0] width 0 height 0
click at [1382, 448] on span "[DATE]" at bounding box center [1369, 448] width 29 height 19
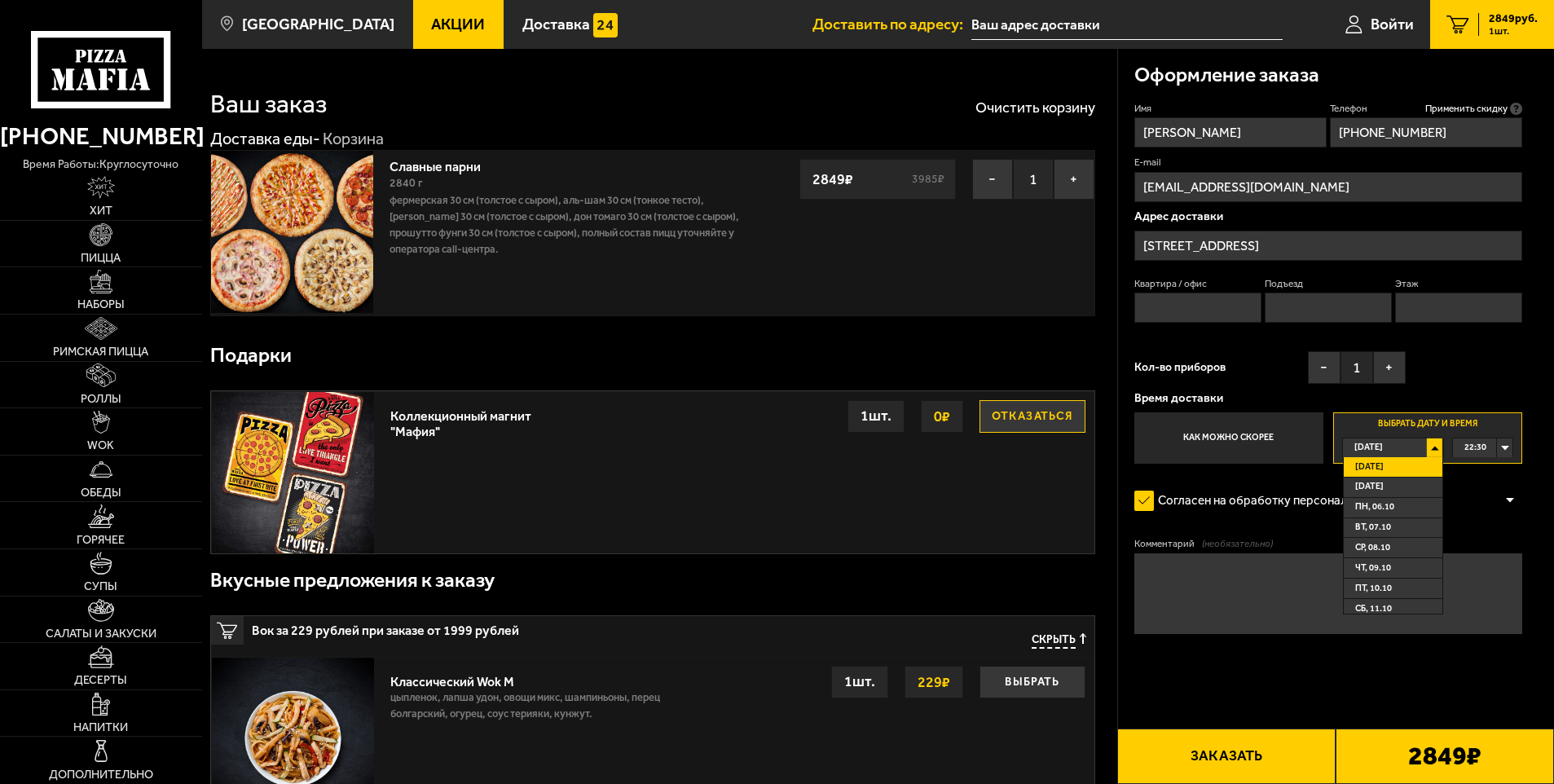
click at [1421, 442] on div "[DATE]" at bounding box center [1386, 448] width 85 height 19
click at [1507, 444] on div "22:30" at bounding box center [1483, 448] width 60 height 19
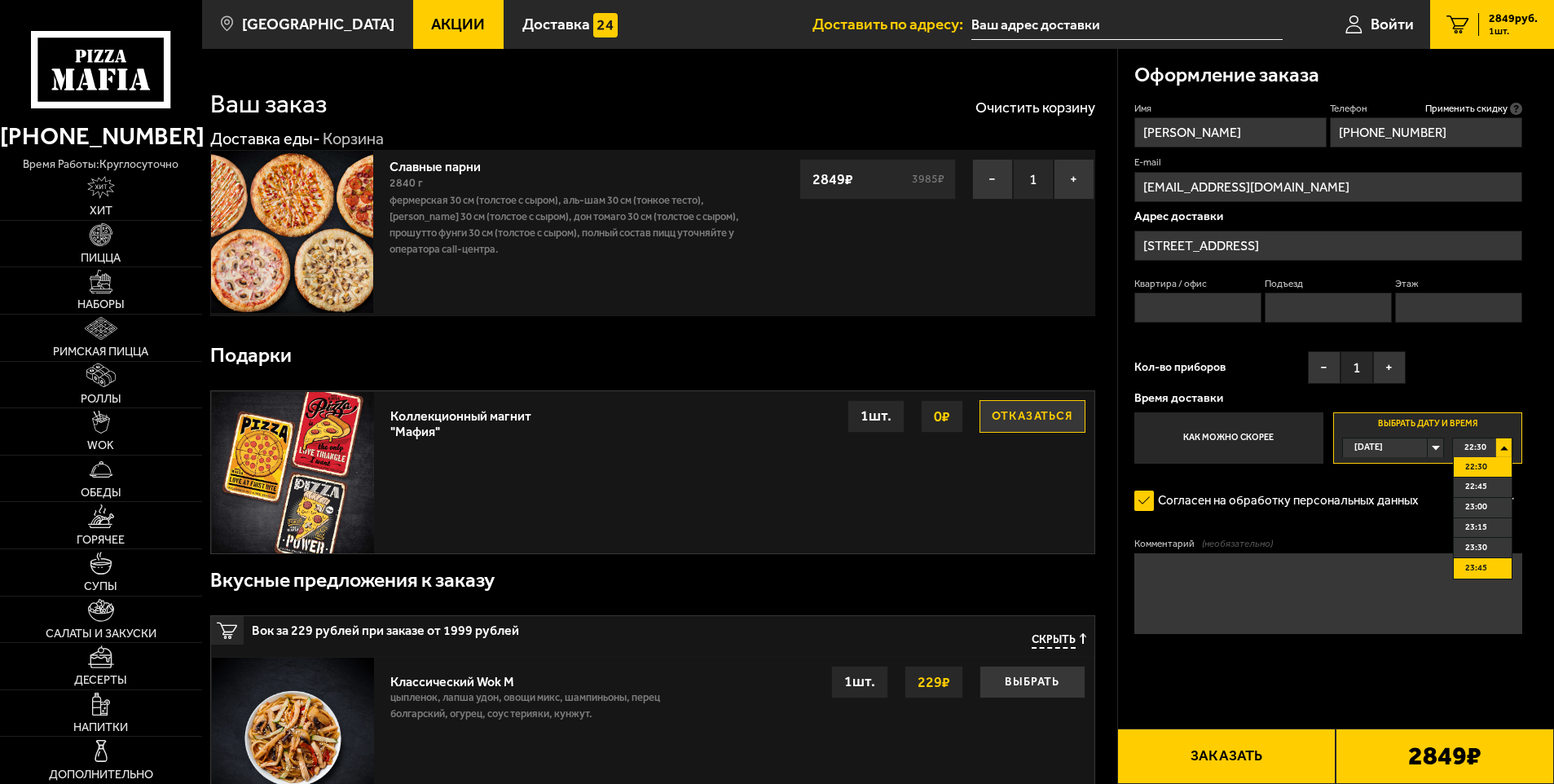
click at [1496, 571] on li "23:45" at bounding box center [1483, 568] width 58 height 21
click at [1508, 455] on div "23:45" at bounding box center [1483, 448] width 60 height 19
click at [1408, 441] on div "[DATE]" at bounding box center [1386, 448] width 85 height 19
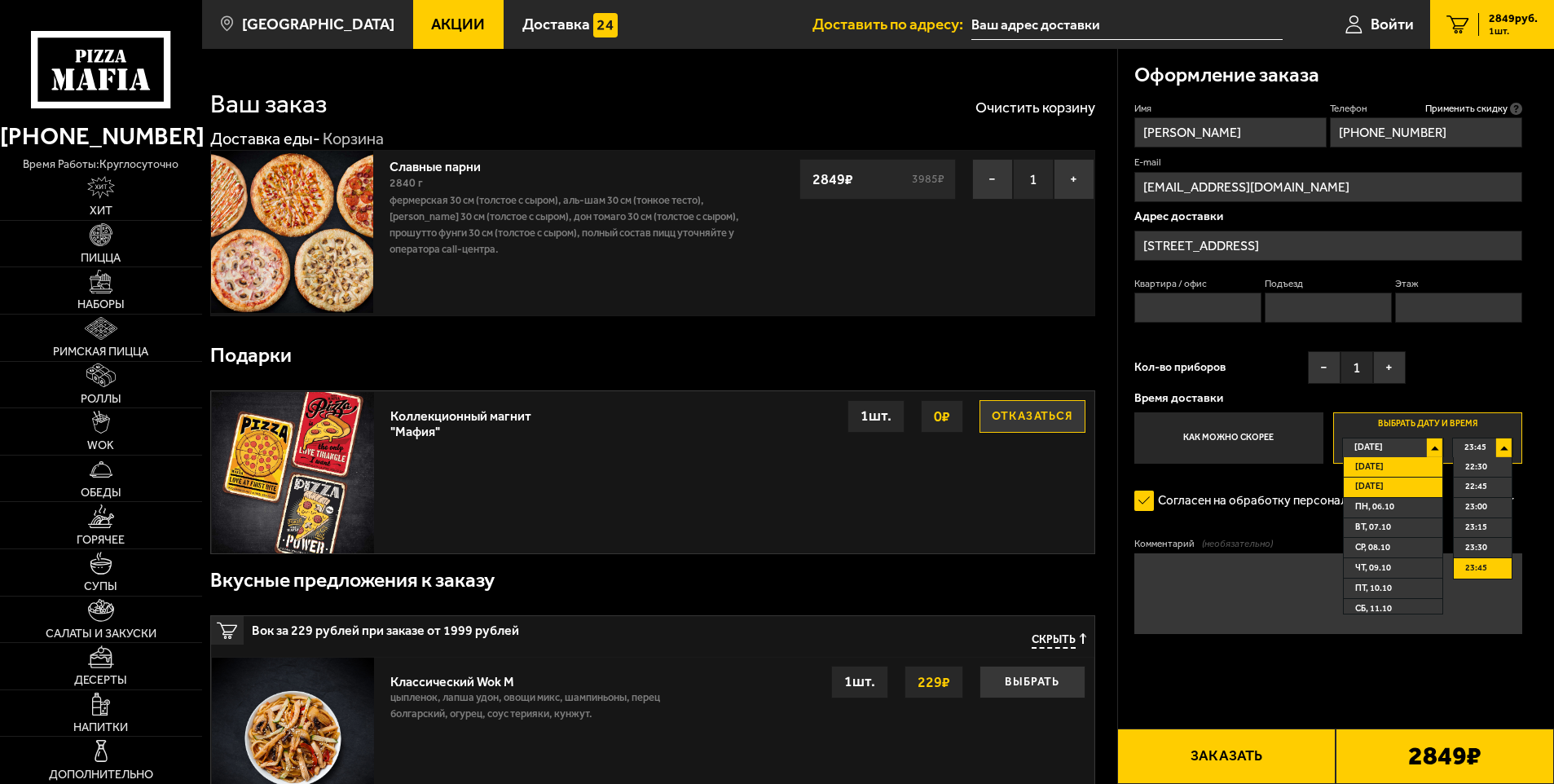
click at [1384, 496] on span "[DATE]" at bounding box center [1369, 487] width 29 height 19
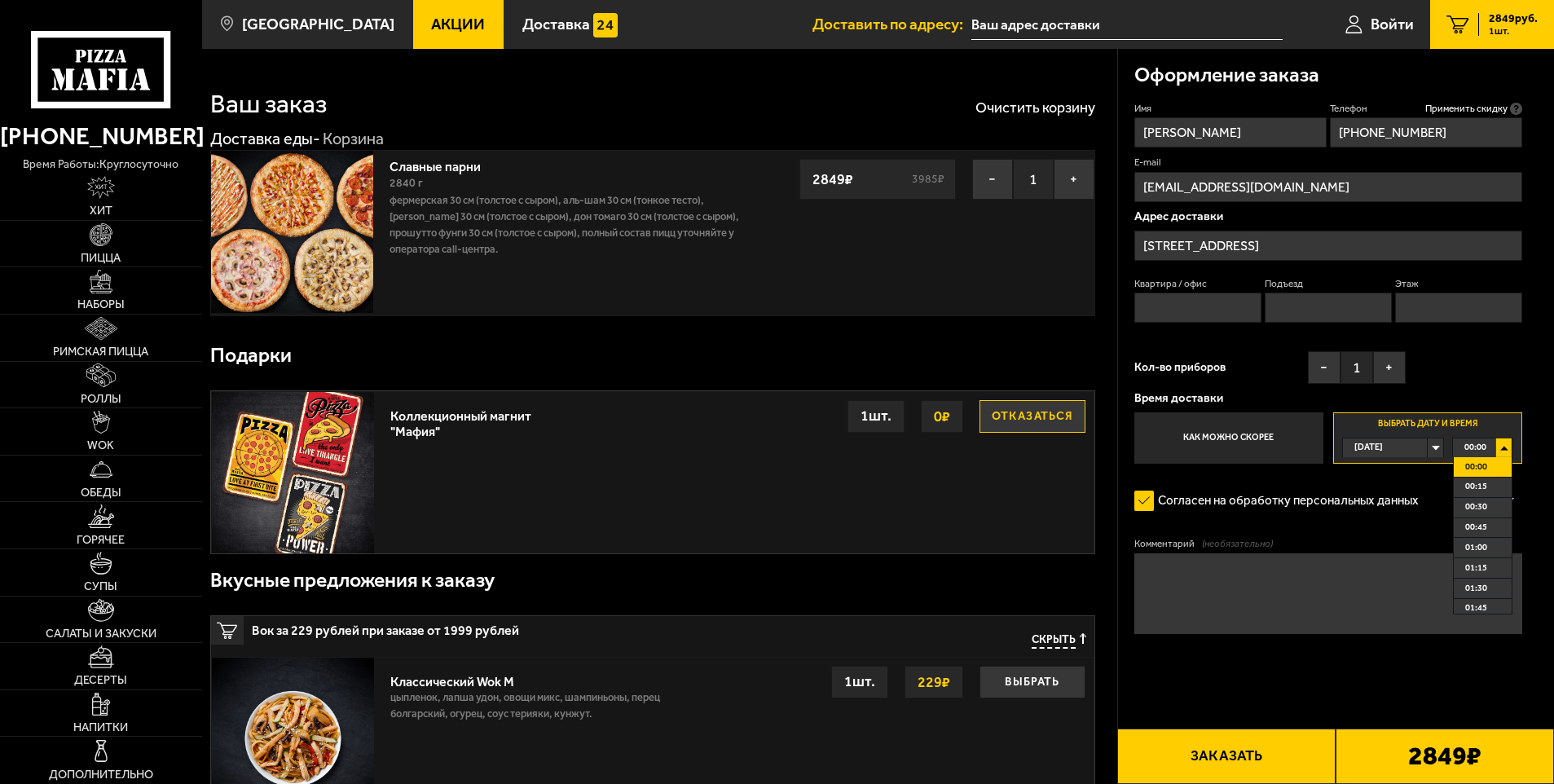
click at [1498, 463] on li "00:00" at bounding box center [1483, 468] width 58 height 21
click at [1488, 447] on div "00:00" at bounding box center [1483, 448] width 60 height 19
click at [1390, 460] on label "Выбрать дату и время [DATE] 00:00 00:00 00:15 00:30 00:45 01:00 01:15 01:30 01:…" at bounding box center [1428, 438] width 189 height 52
click at [1387, 451] on div "[DATE]" at bounding box center [1386, 448] width 85 height 19
click at [1387, 454] on div "[DATE]" at bounding box center [1386, 448] width 85 height 19
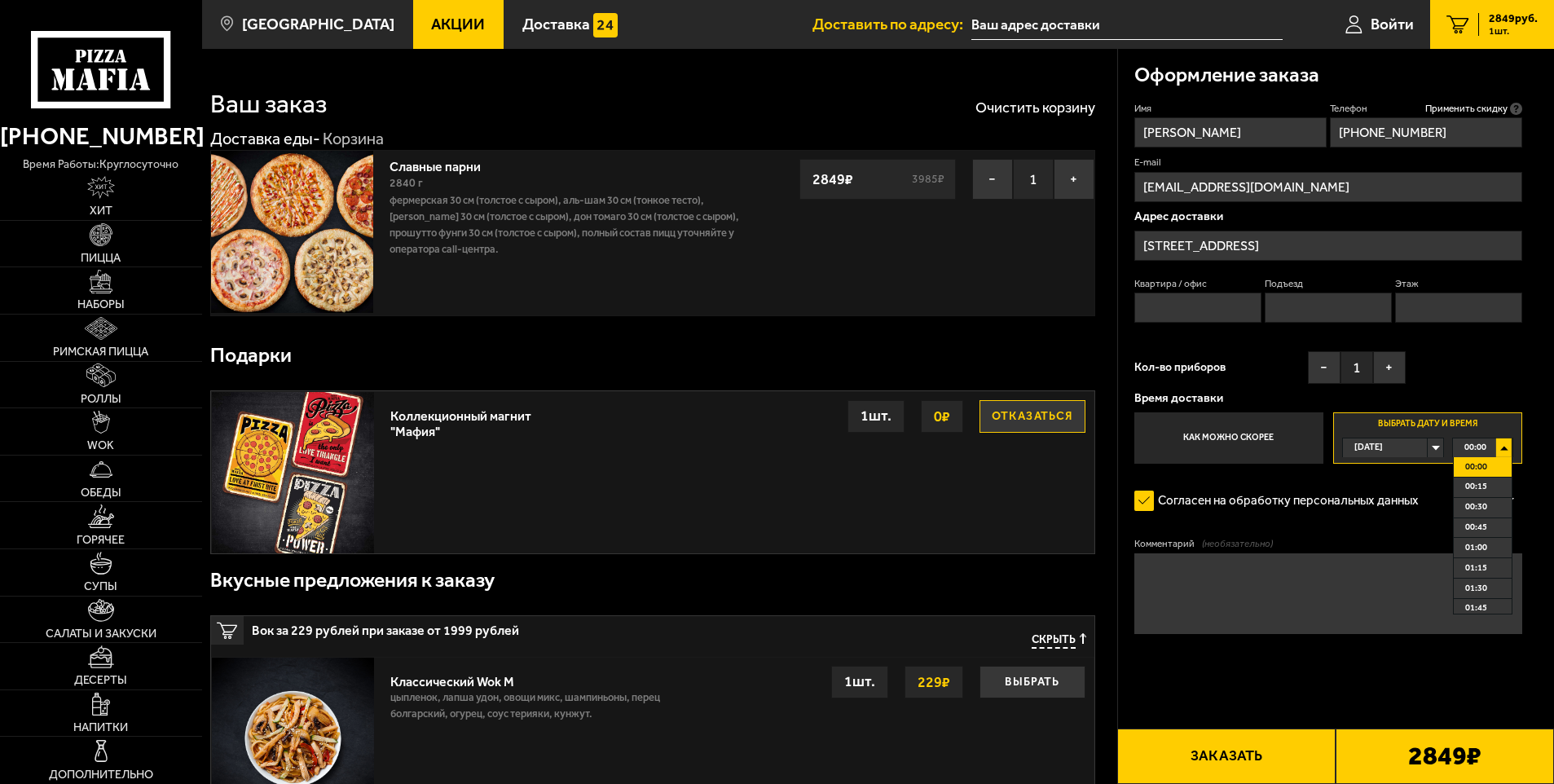
click at [1383, 446] on span "[DATE]" at bounding box center [1369, 448] width 29 height 19
click at [1384, 465] on span "[DATE]" at bounding box center [1369, 468] width 29 height 19
click at [1485, 445] on span "21:11" at bounding box center [1475, 448] width 22 height 19
click at [1486, 601] on span "22:45" at bounding box center [1476, 608] width 22 height 19
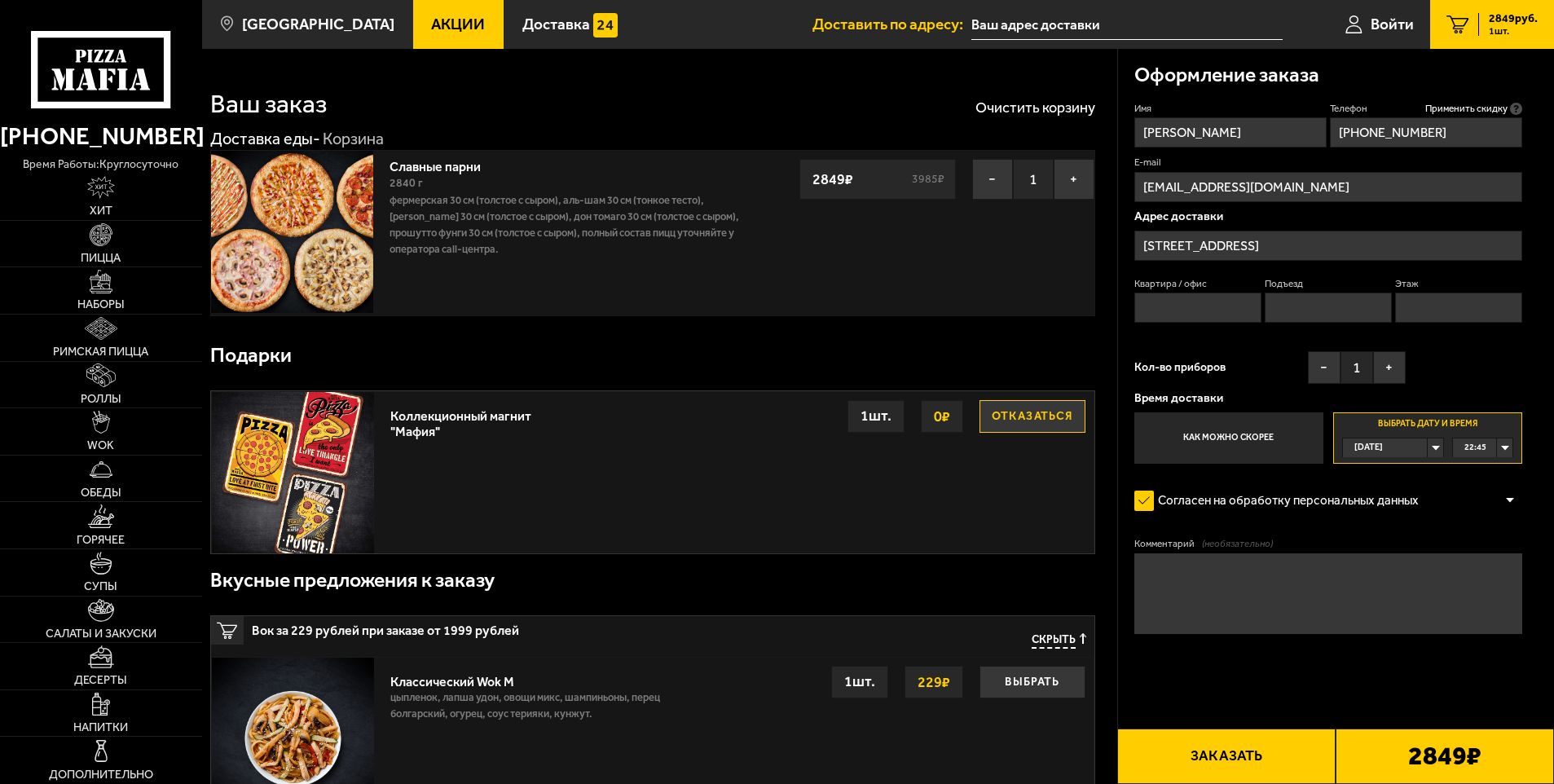
click at [1513, 498] on div at bounding box center [1511, 501] width 24 height 12
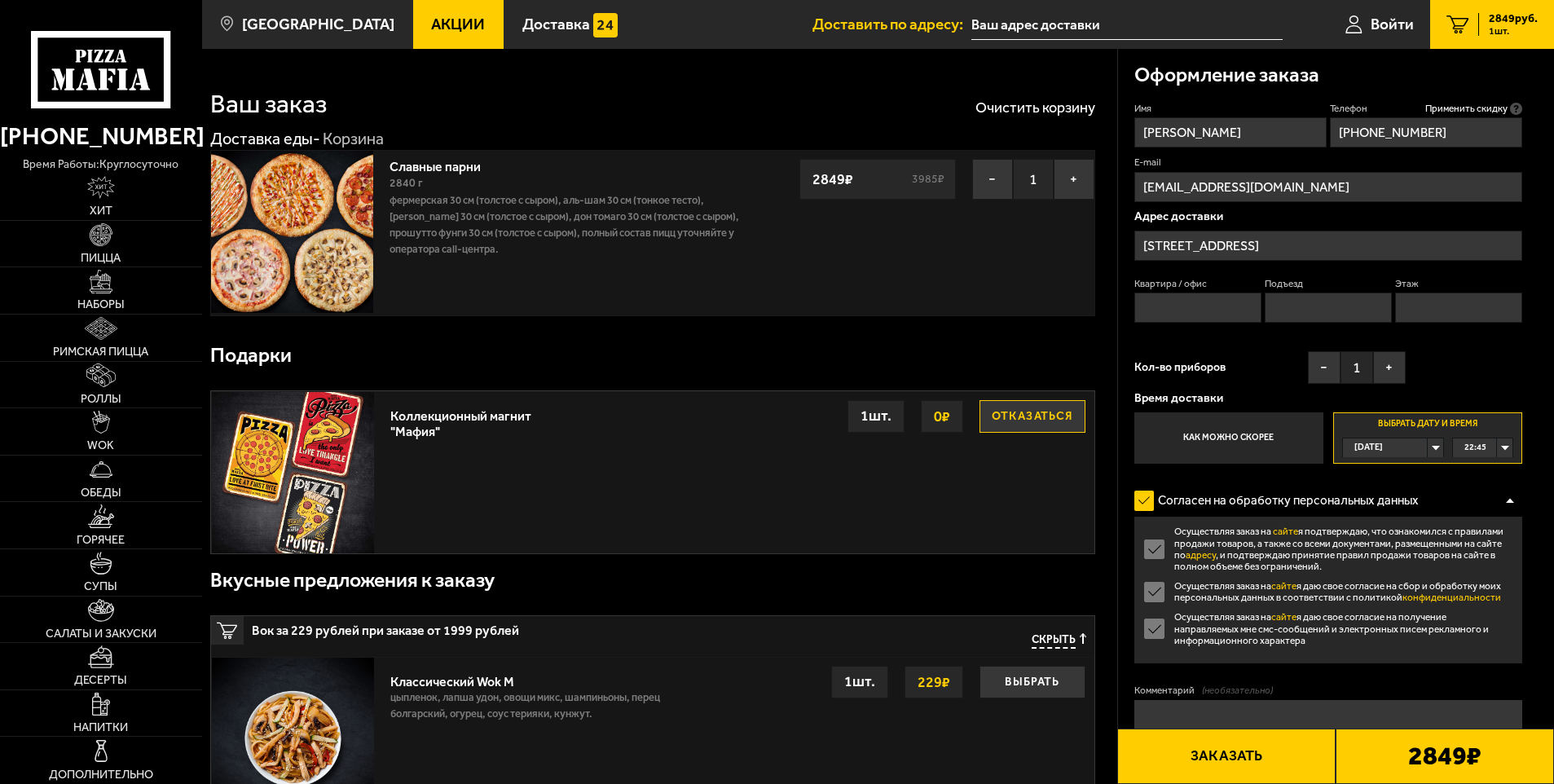
click at [1513, 498] on div at bounding box center [1511, 501] width 24 height 12
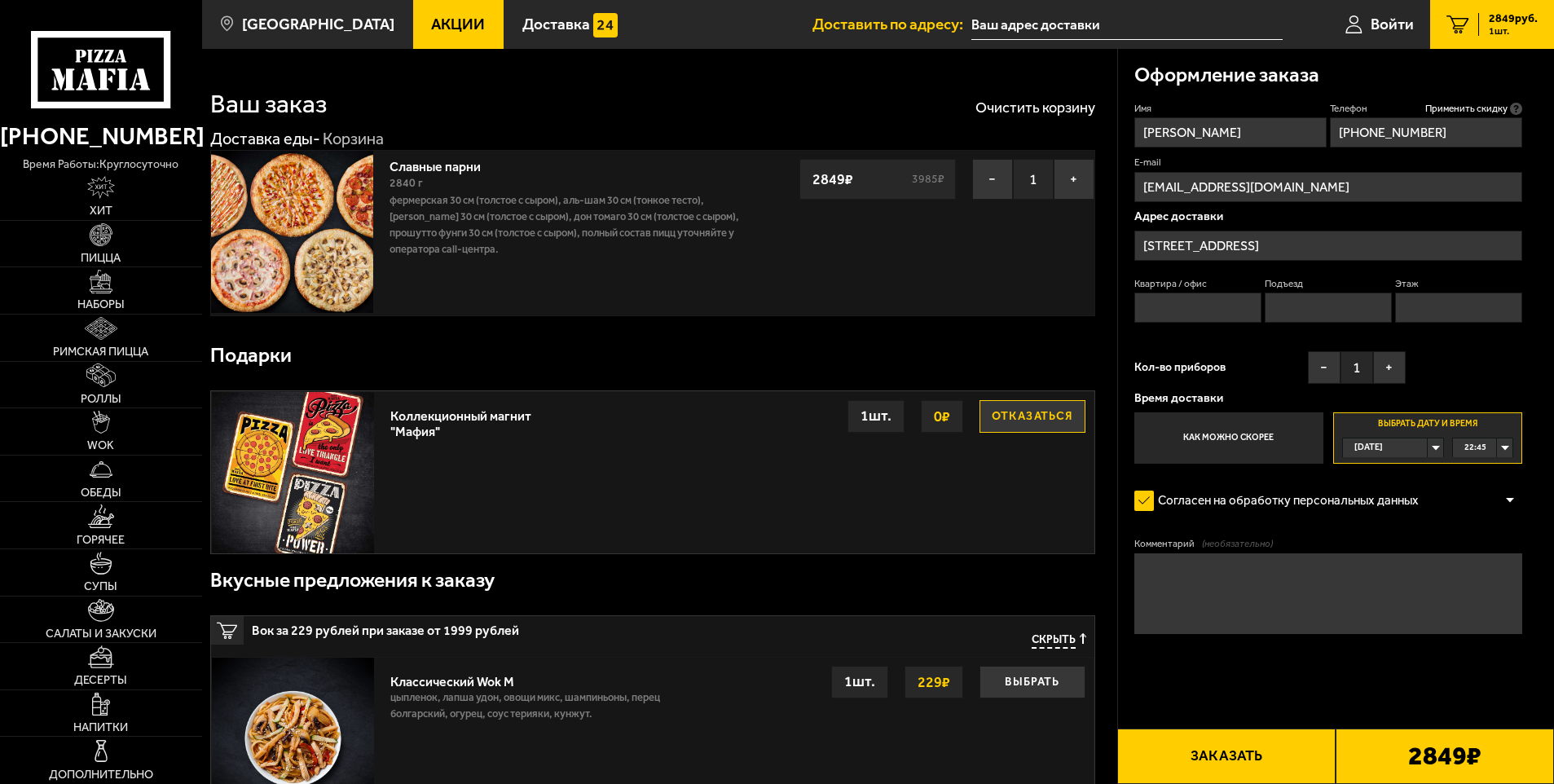
click at [1243, 582] on textarea "Комментарий (необязательно)" at bounding box center [1329, 593] width 389 height 81
type textarea "Антикафе Типичный [PERSON_NAME], по приезду позвонить, шлагбаум, звонить как во…"
click at [1263, 650] on form "Имя [PERSON_NAME] Телефон Применить скидку Вы будете зарегистрированы автоматич…" at bounding box center [1329, 416] width 389 height 627
click at [1278, 624] on textarea "Антикафе Типичный [PERSON_NAME], по приезду позвонить, шлагбаум, звонить как во…" at bounding box center [1329, 593] width 389 height 81
click at [1233, 703] on form "Имя [PERSON_NAME] Телефон Применить скидку Вы будете зарегистрированы автоматич…" at bounding box center [1329, 416] width 389 height 627
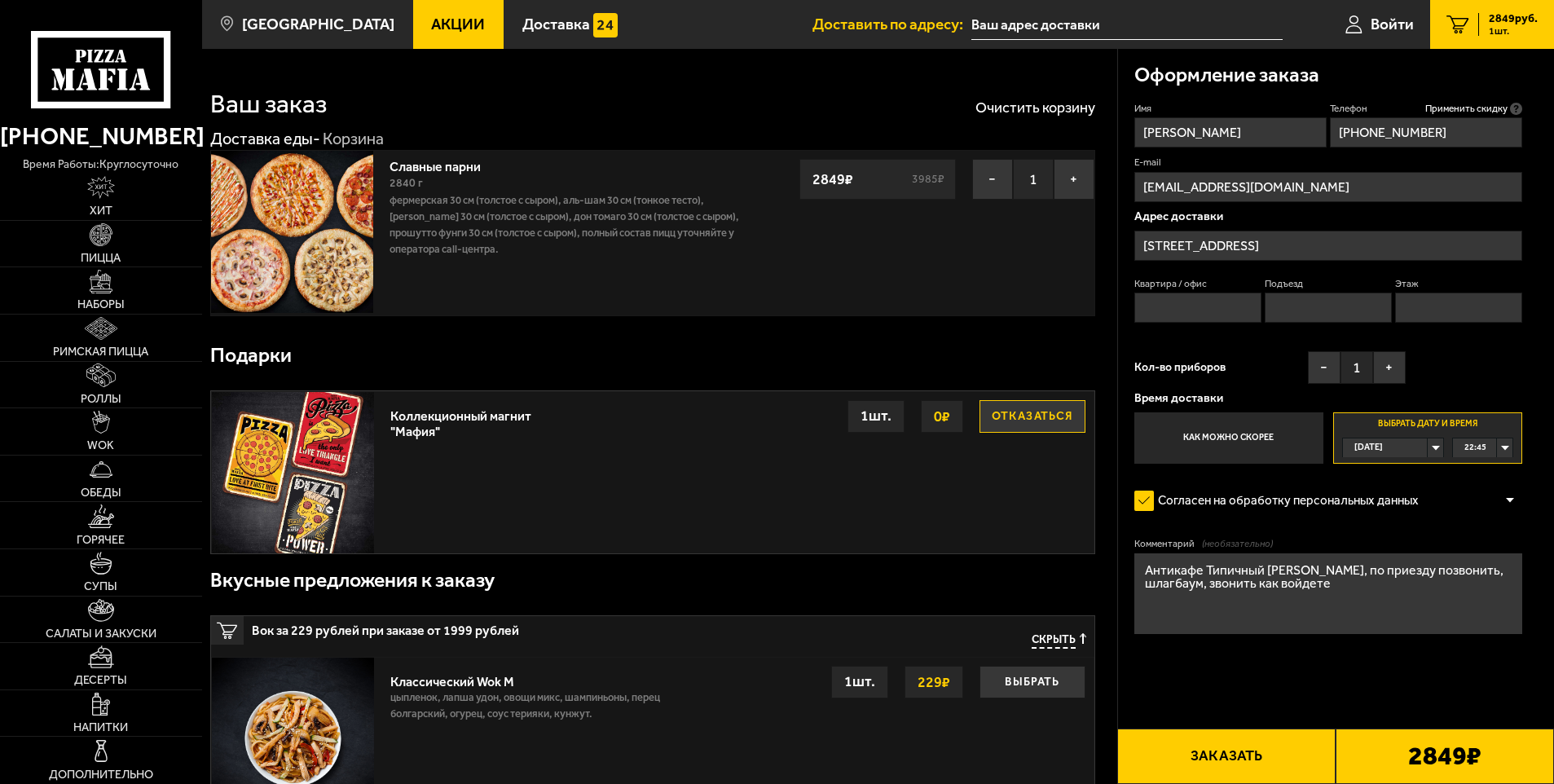
click at [1267, 758] on button "Заказать" at bounding box center [1226, 756] width 218 height 55
click at [1190, 301] on input "Квартира / офис" at bounding box center [1199, 308] width 128 height 30
click at [1267, 300] on div "Квартира / офис 1 Подъезд Этаж" at bounding box center [1329, 304] width 389 height 55
click at [1232, 303] on input "11" at bounding box center [1199, 308] width 128 height 30
type input "0"
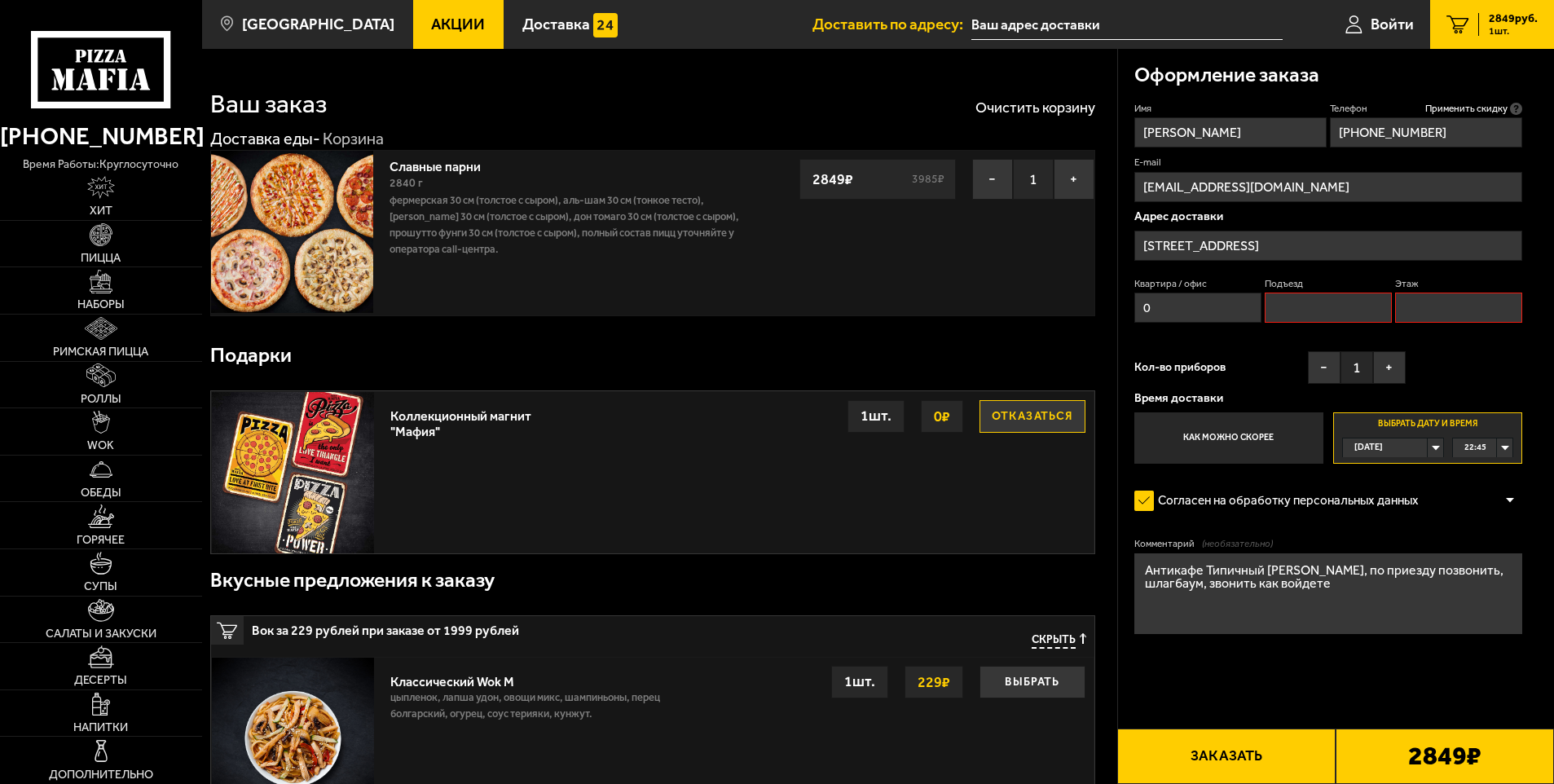
click at [1336, 309] on input "Подъезд" at bounding box center [1330, 308] width 128 height 30
type input "0"
click at [1474, 301] on input "Этаж" at bounding box center [1460, 308] width 128 height 30
type input "0"
click at [1280, 747] on button "Заказать" at bounding box center [1226, 756] width 218 height 55
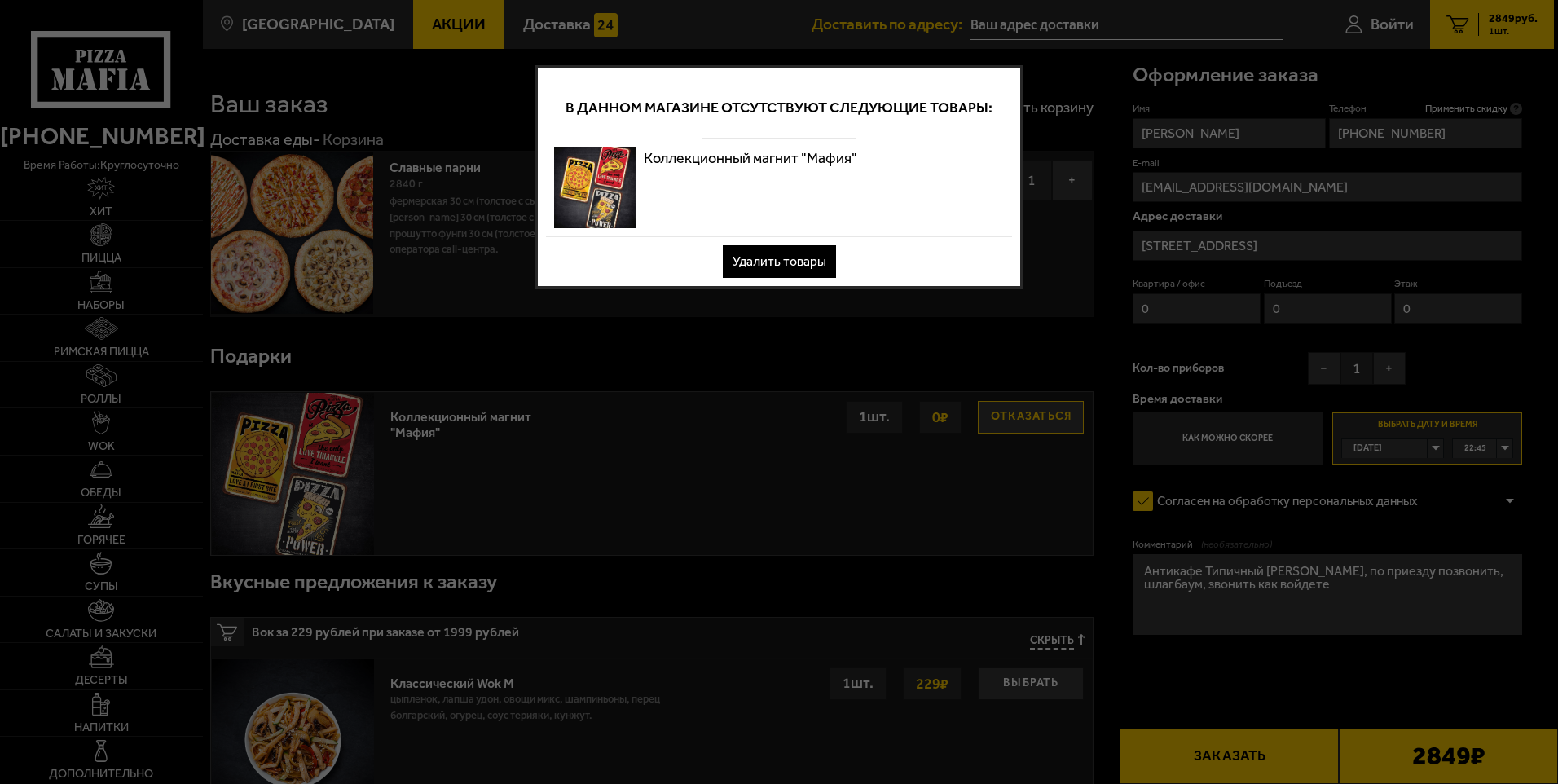
click at [1042, 285] on div at bounding box center [779, 392] width 1558 height 784
click at [1061, 299] on div at bounding box center [779, 392] width 1558 height 784
click at [786, 265] on button "Удалить товары" at bounding box center [779, 262] width 114 height 33
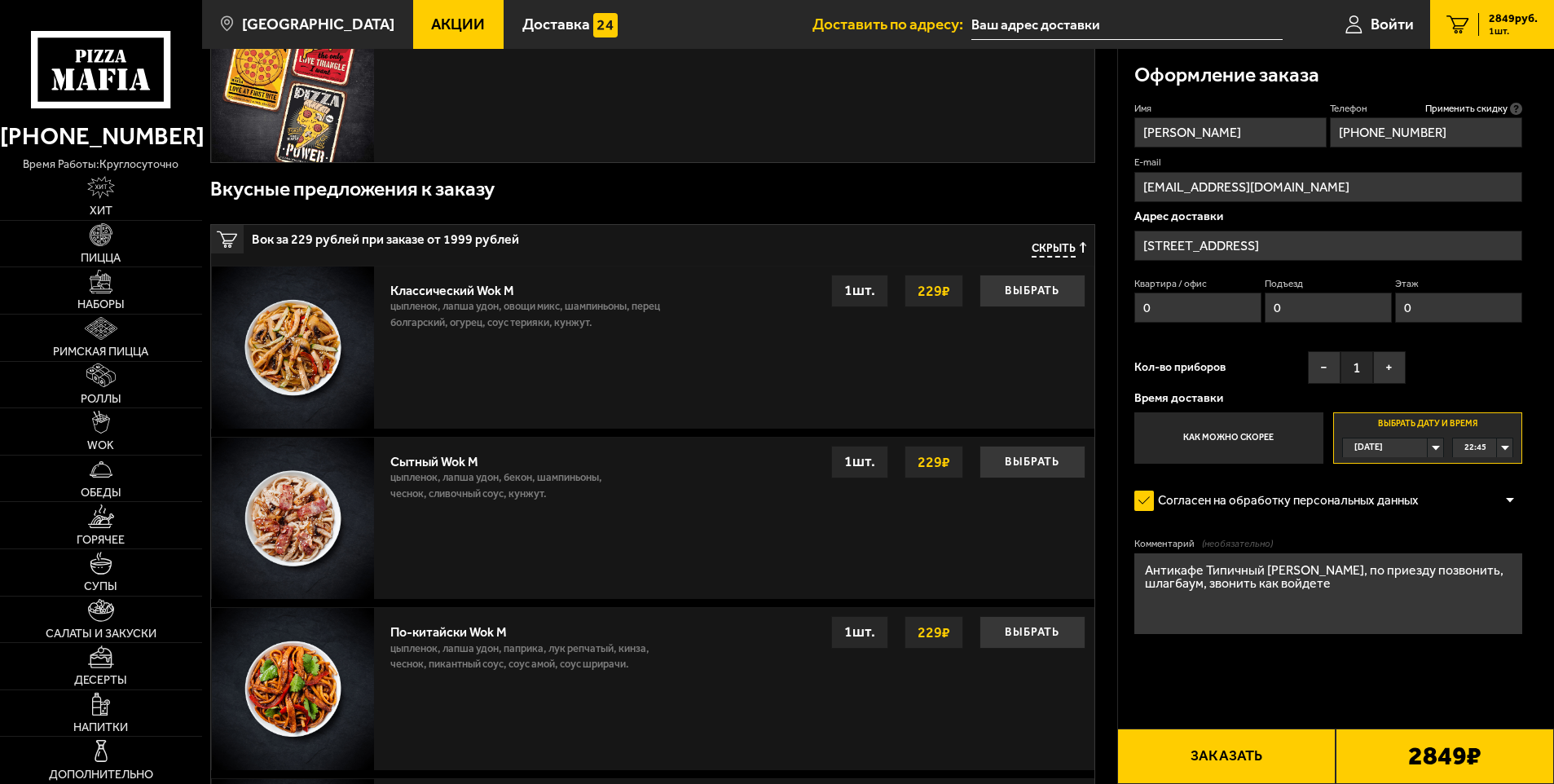
scroll to position [307, 0]
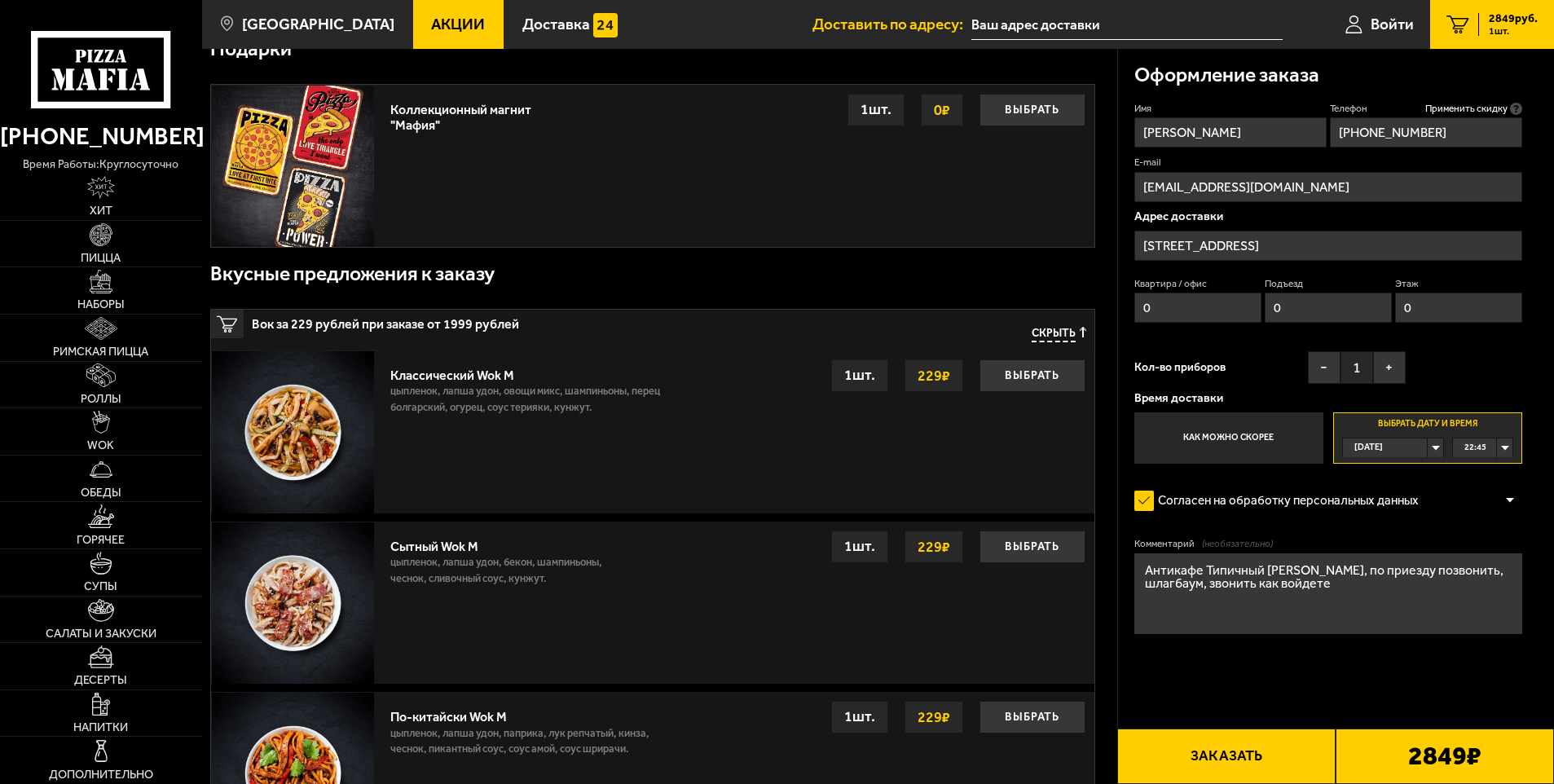
click at [1050, 335] on span "Скрыть" at bounding box center [1054, 334] width 44 height 16
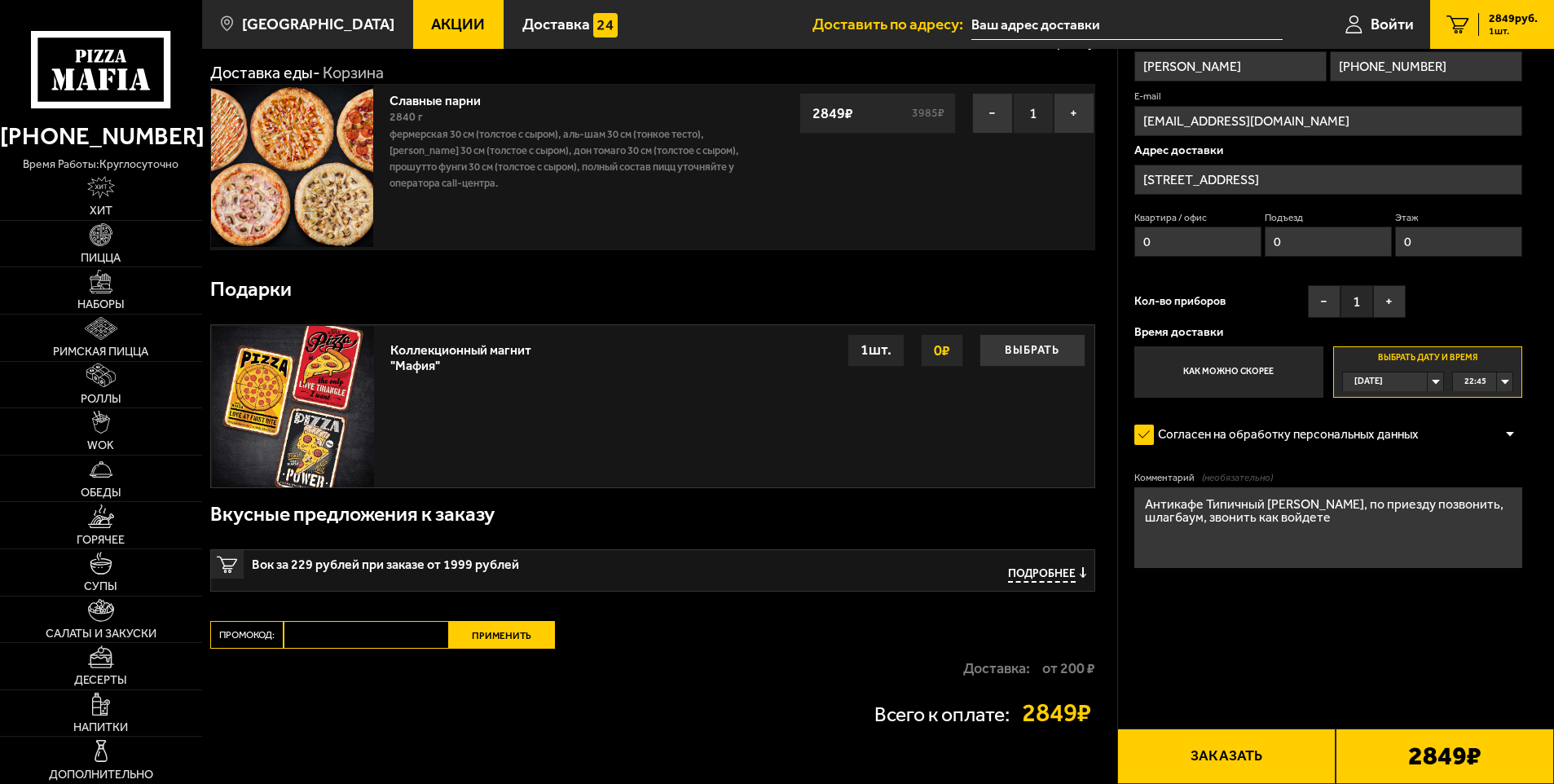
scroll to position [0, 0]
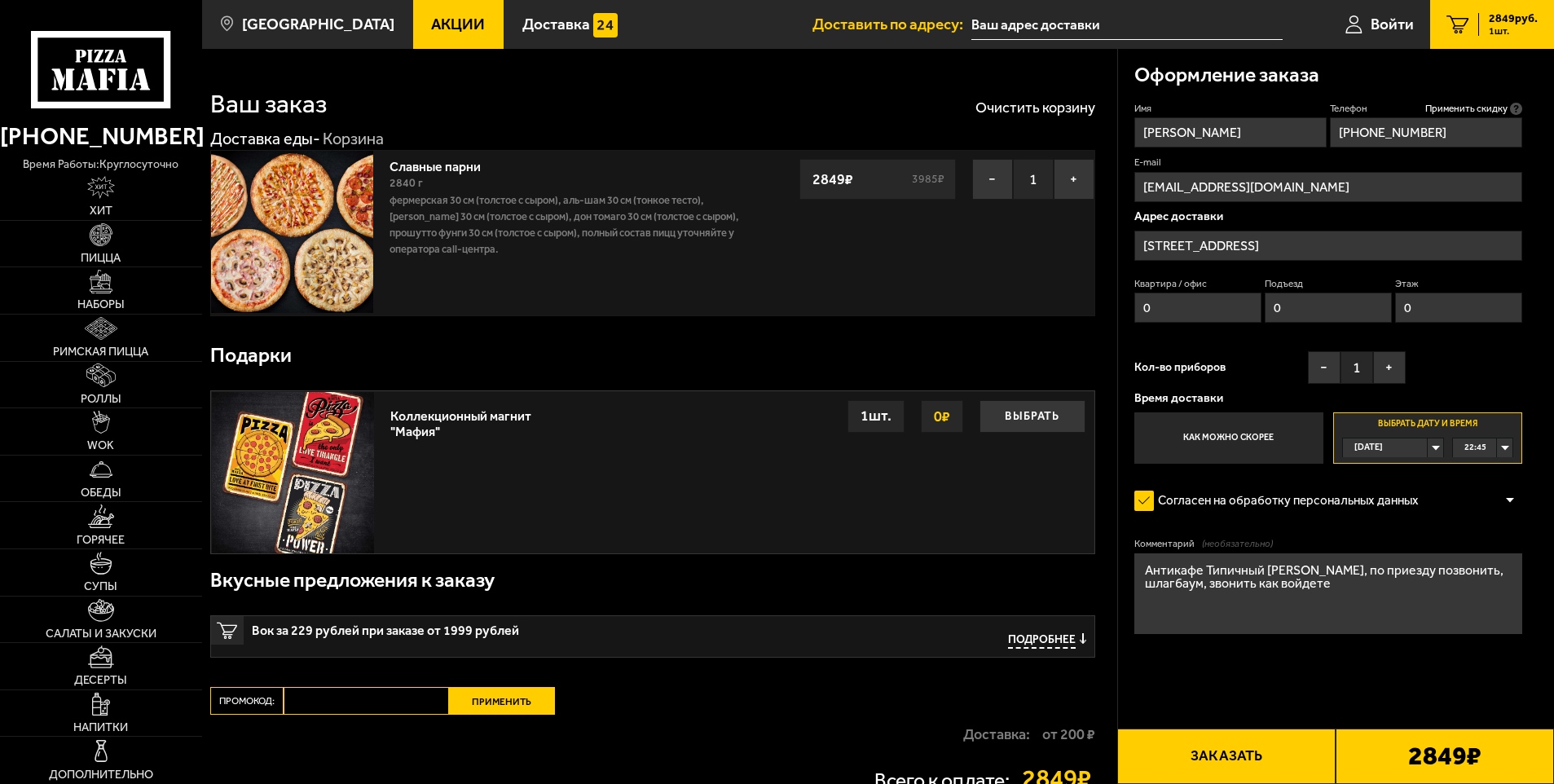
click at [1322, 751] on button "Заказать" at bounding box center [1226, 756] width 218 height 55
click at [1322, 751] on main "[GEOGRAPHIC_DATA] Все Акции Доставка Личный кабинет Акции Доставка Доставить по…" at bounding box center [878, 483] width 1352 height 965
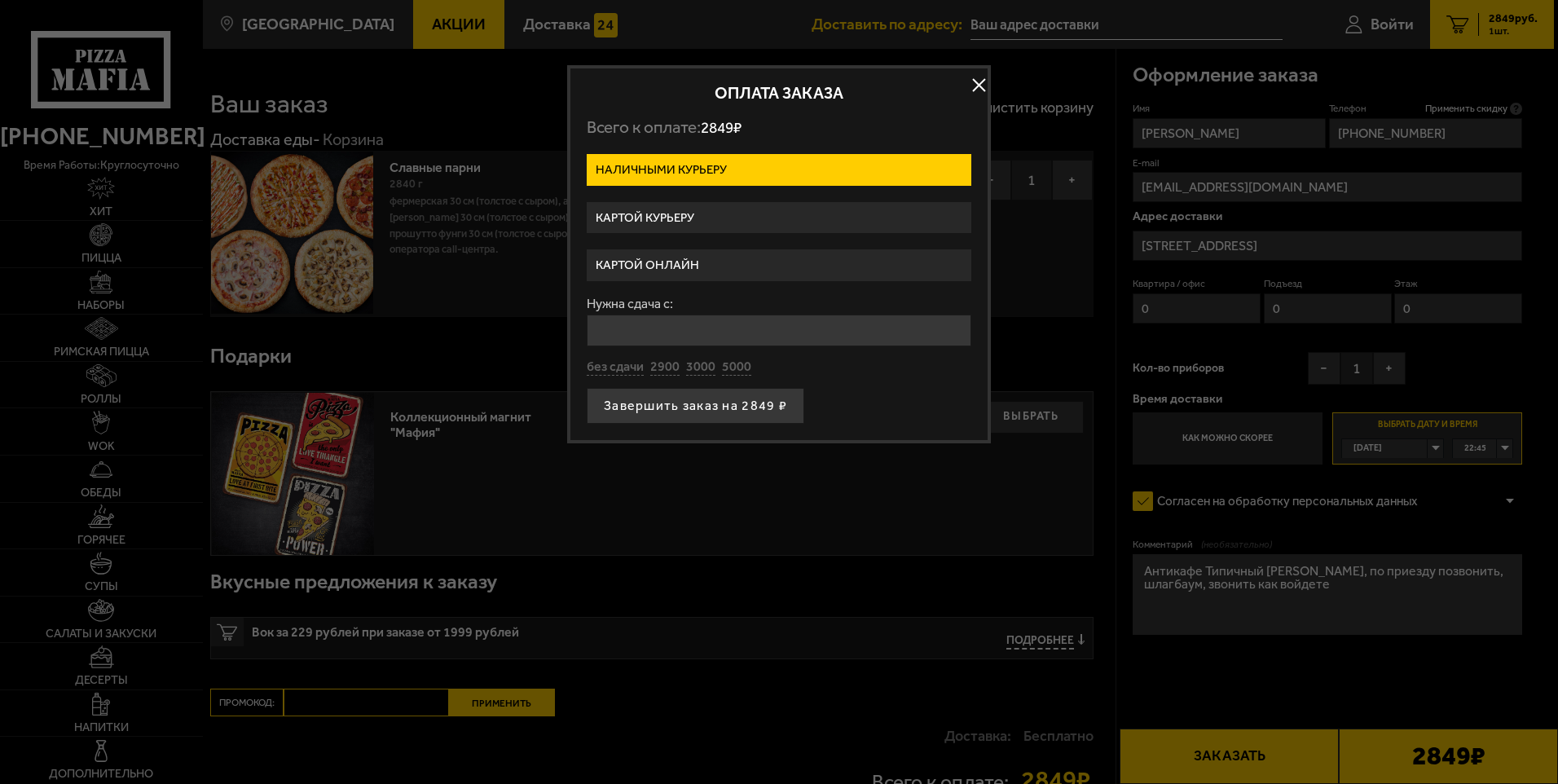
click at [719, 215] on label "Картой курьеру" at bounding box center [779, 217] width 385 height 32
click at [0, 0] on input "Картой курьеру" at bounding box center [0, 0] width 0 height 0
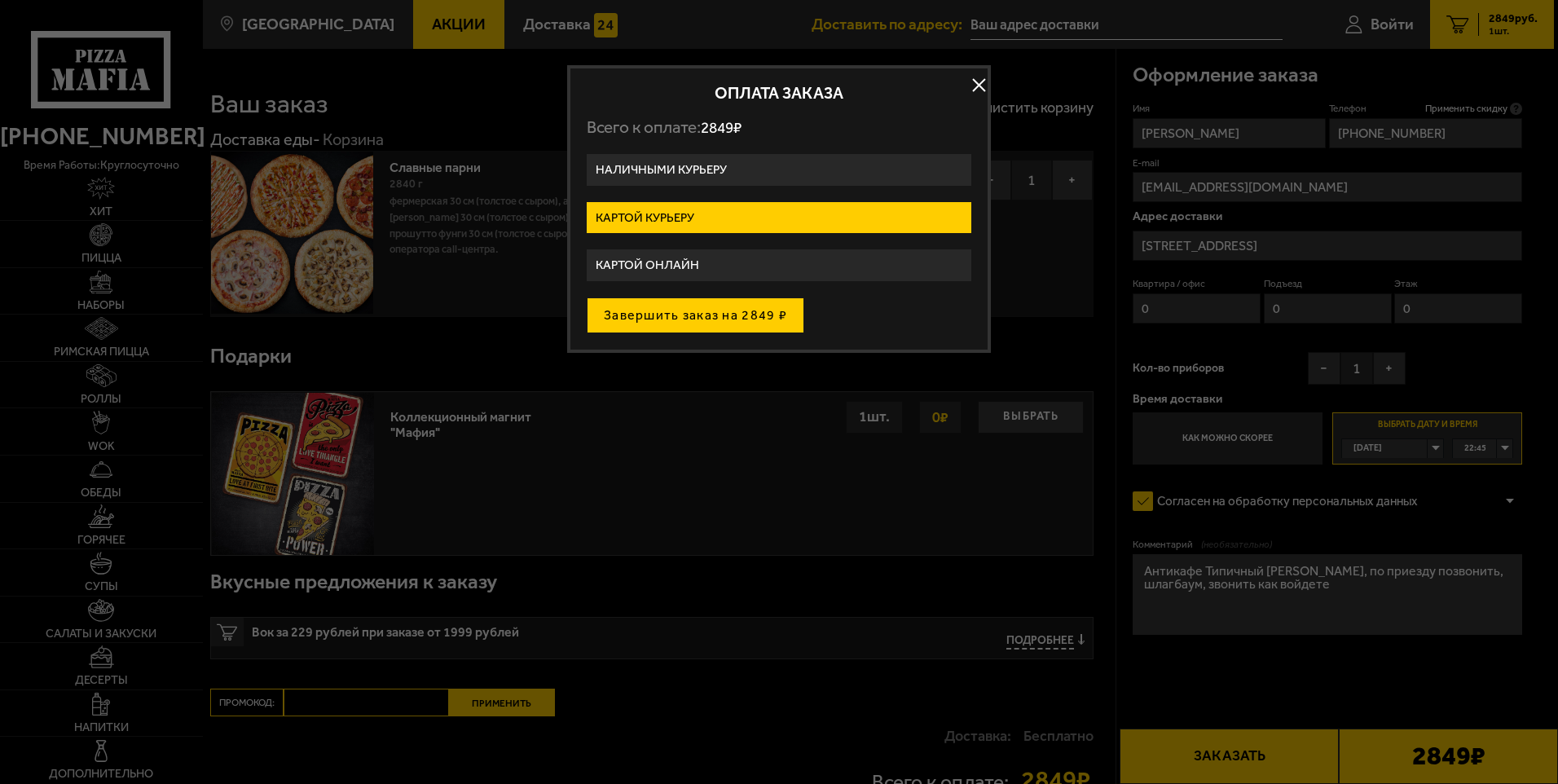
click at [753, 317] on button "Завершить заказ на 2849 ₽" at bounding box center [695, 314] width 217 height 36
